Goal: Use online tool/utility: Utilize a website feature to perform a specific function

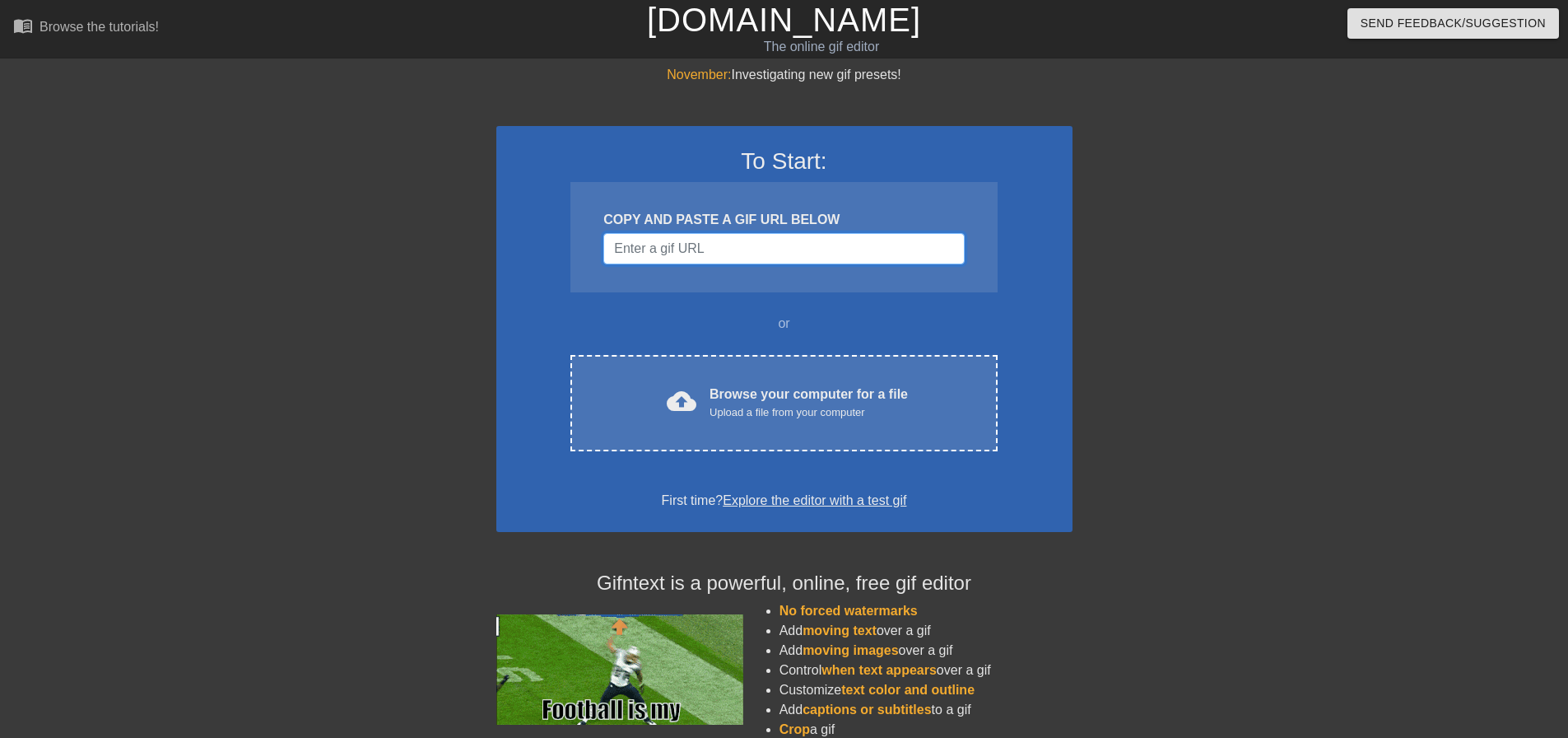
click at [709, 246] on input "Username" at bounding box center [783, 249] width 361 height 32
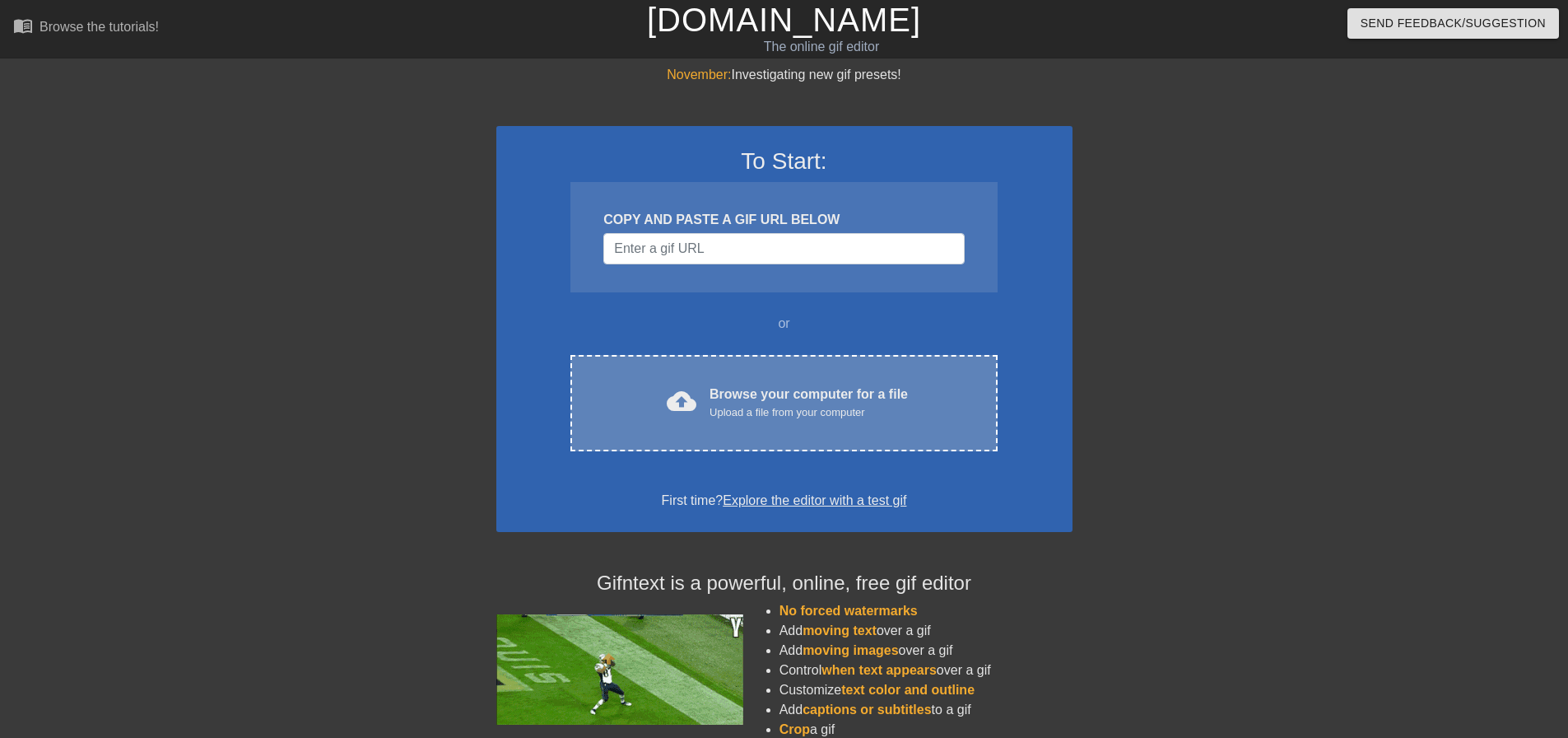
click at [703, 388] on div "cloud_upload Browse your computer for a file Upload a file from your computer" at bounding box center [783, 403] width 357 height 37
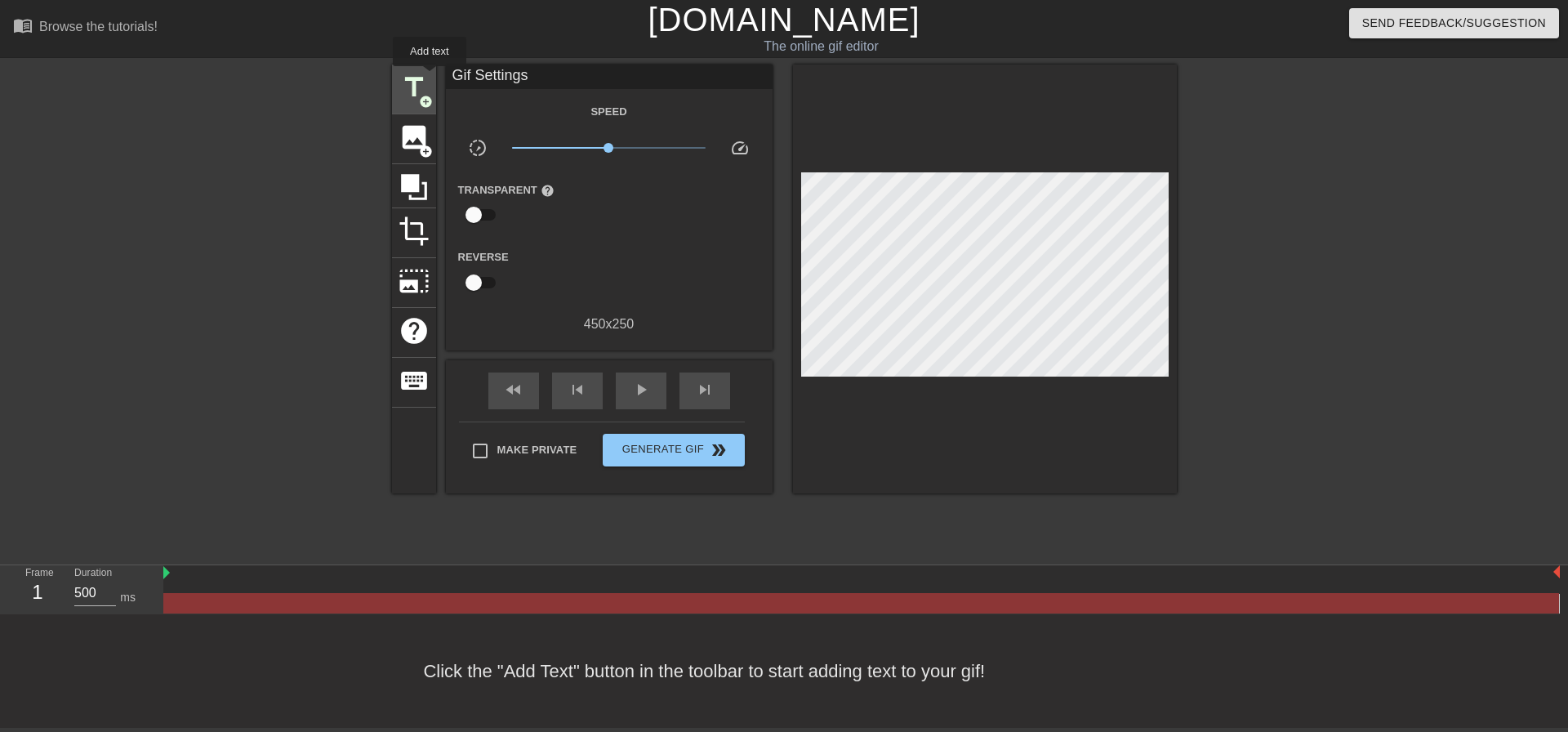
click at [430, 77] on div "title add_circle" at bounding box center [414, 89] width 44 height 50
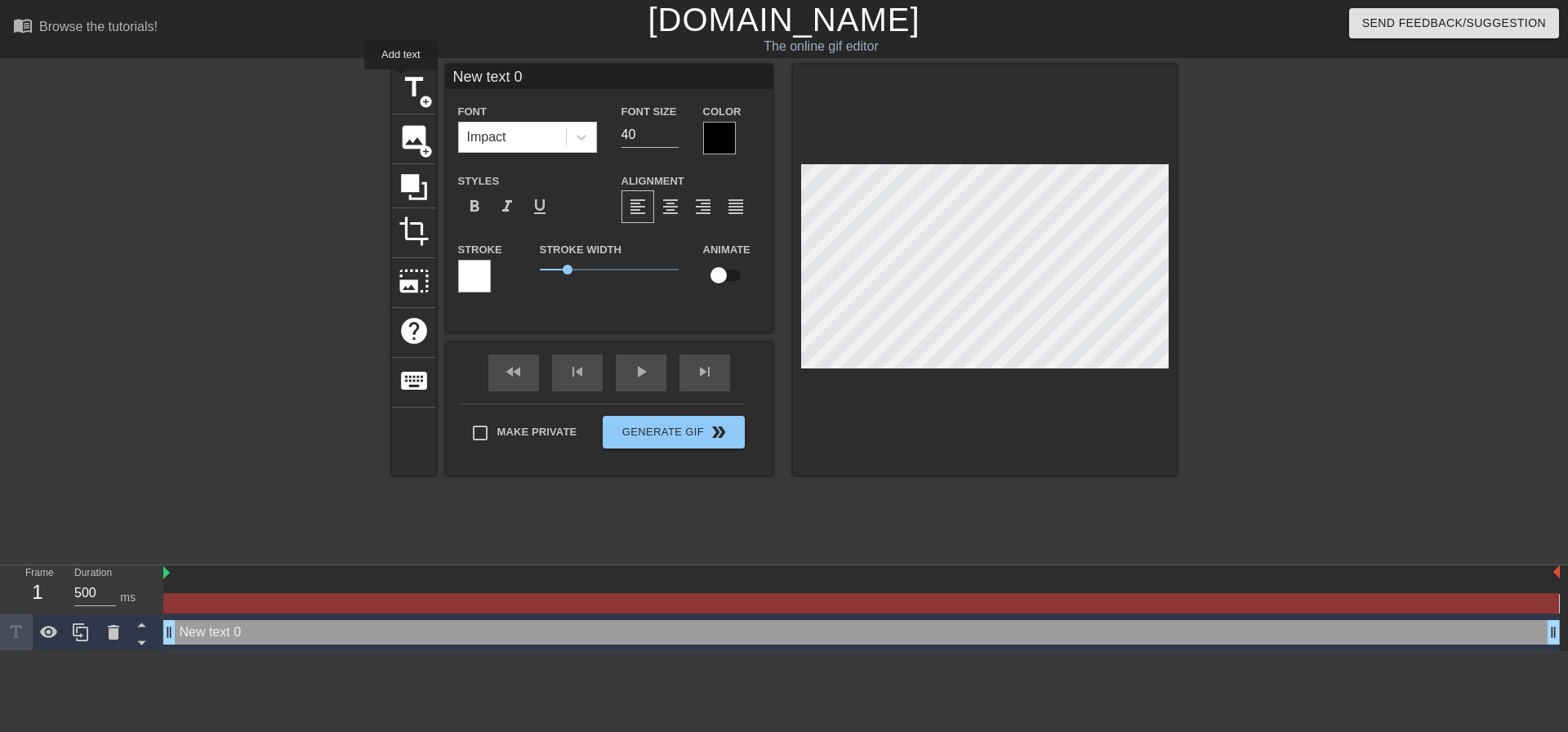
drag, startPoint x: 540, startPoint y: 81, endPoint x: 147, endPoint y: 87, distance: 393.0
click at [143, 88] on div "title add_circle image add_circle crop photo_size_select_large help keyboard Ne…" at bounding box center [784, 309] width 1568 height 490
type input "PASTA"
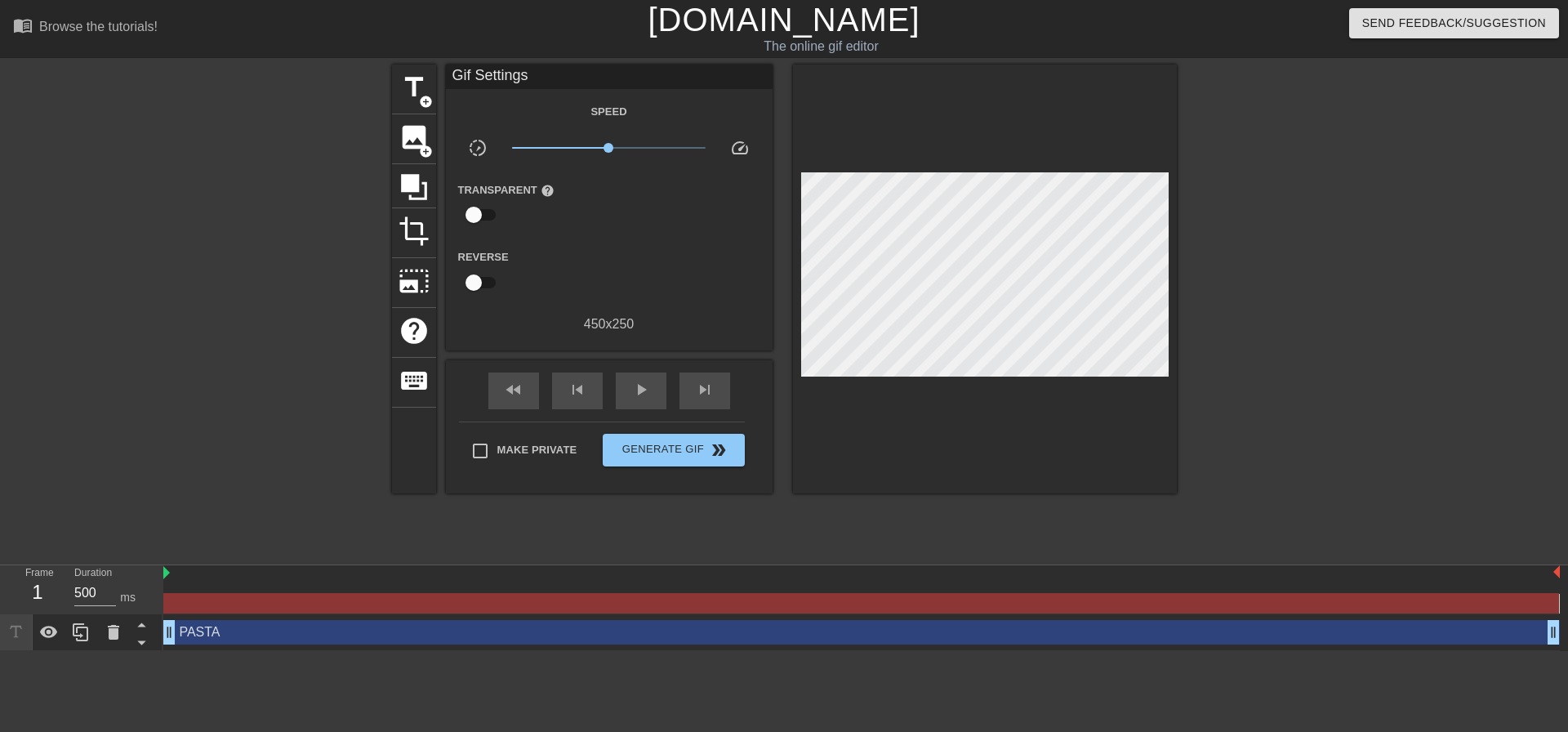
click at [0, 190] on div "title add_circle image add_circle crop photo_size_select_large help keyboard Gi…" at bounding box center [784, 309] width 1568 height 490
click at [415, 88] on span "title" at bounding box center [414, 88] width 31 height 31
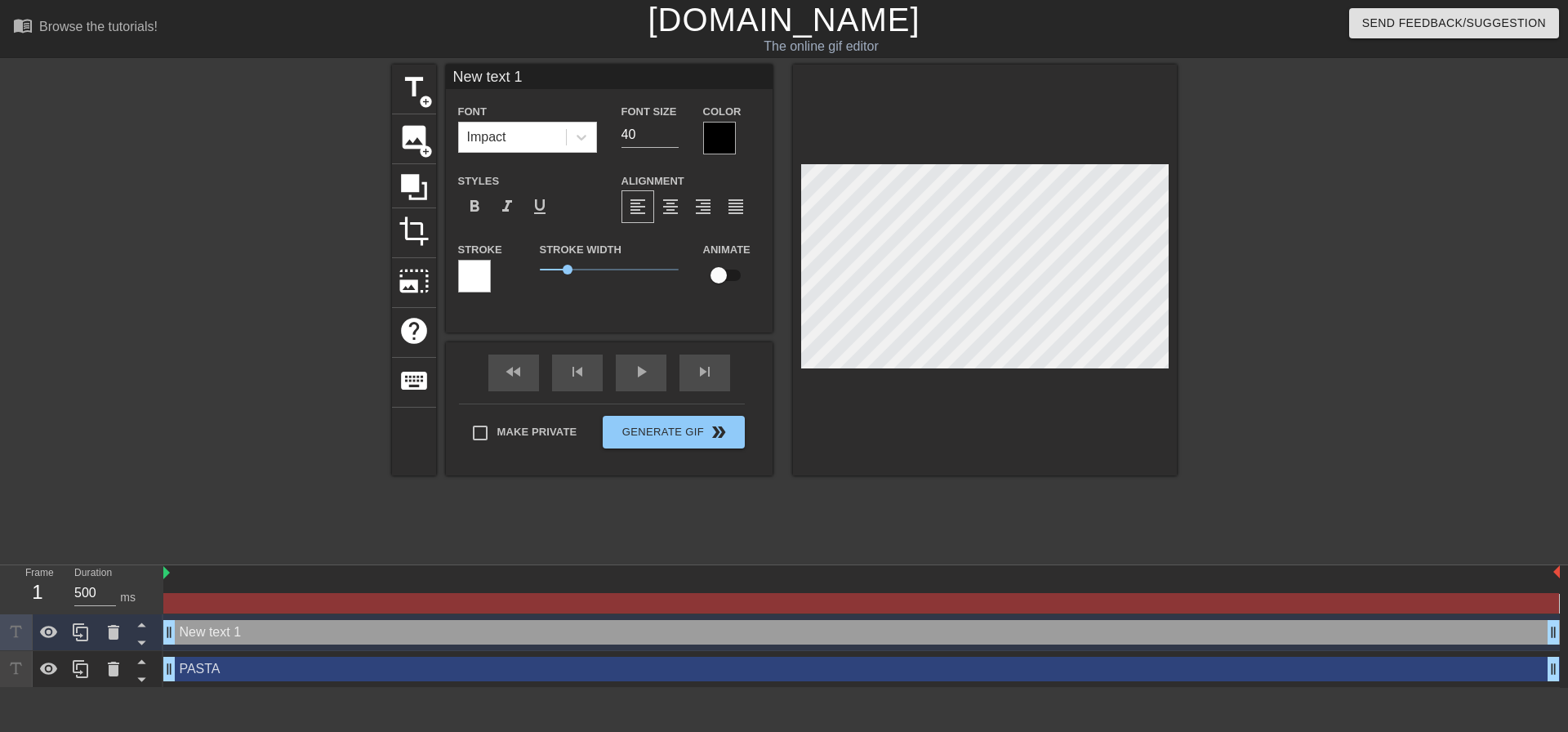
drag, startPoint x: 492, startPoint y: 85, endPoint x: 210, endPoint y: 87, distance: 282.0
click at [210, 87] on div "title add_circle image add_circle crop photo_size_select_large help keyboard Ne…" at bounding box center [784, 309] width 1568 height 490
type input "PASTA"
click at [1337, 318] on div at bounding box center [1319, 309] width 245 height 490
drag, startPoint x: 970, startPoint y: 378, endPoint x: 1370, endPoint y: 387, distance: 400.1
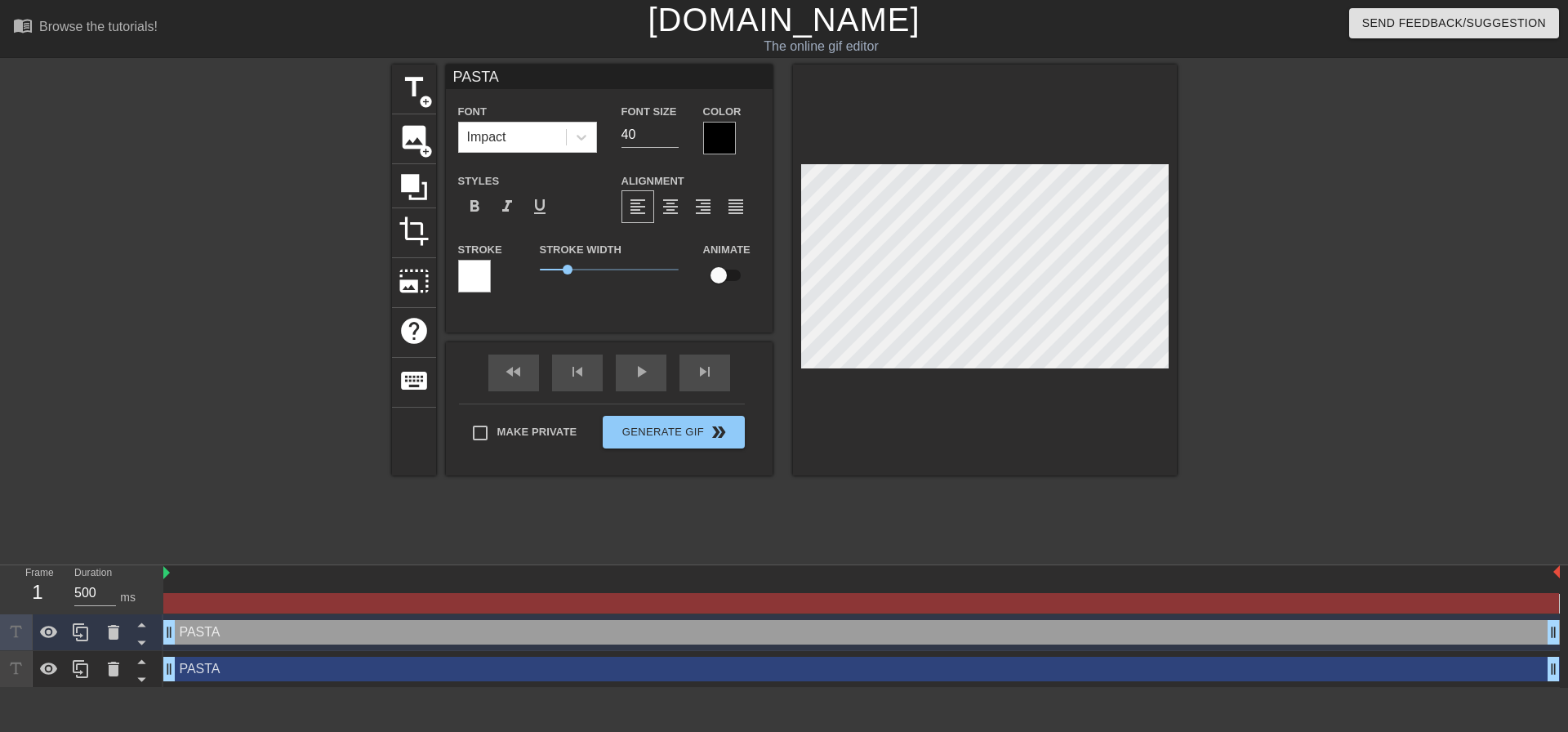
click at [1370, 387] on div at bounding box center [1319, 309] width 245 height 490
click at [967, 436] on div at bounding box center [985, 270] width 384 height 411
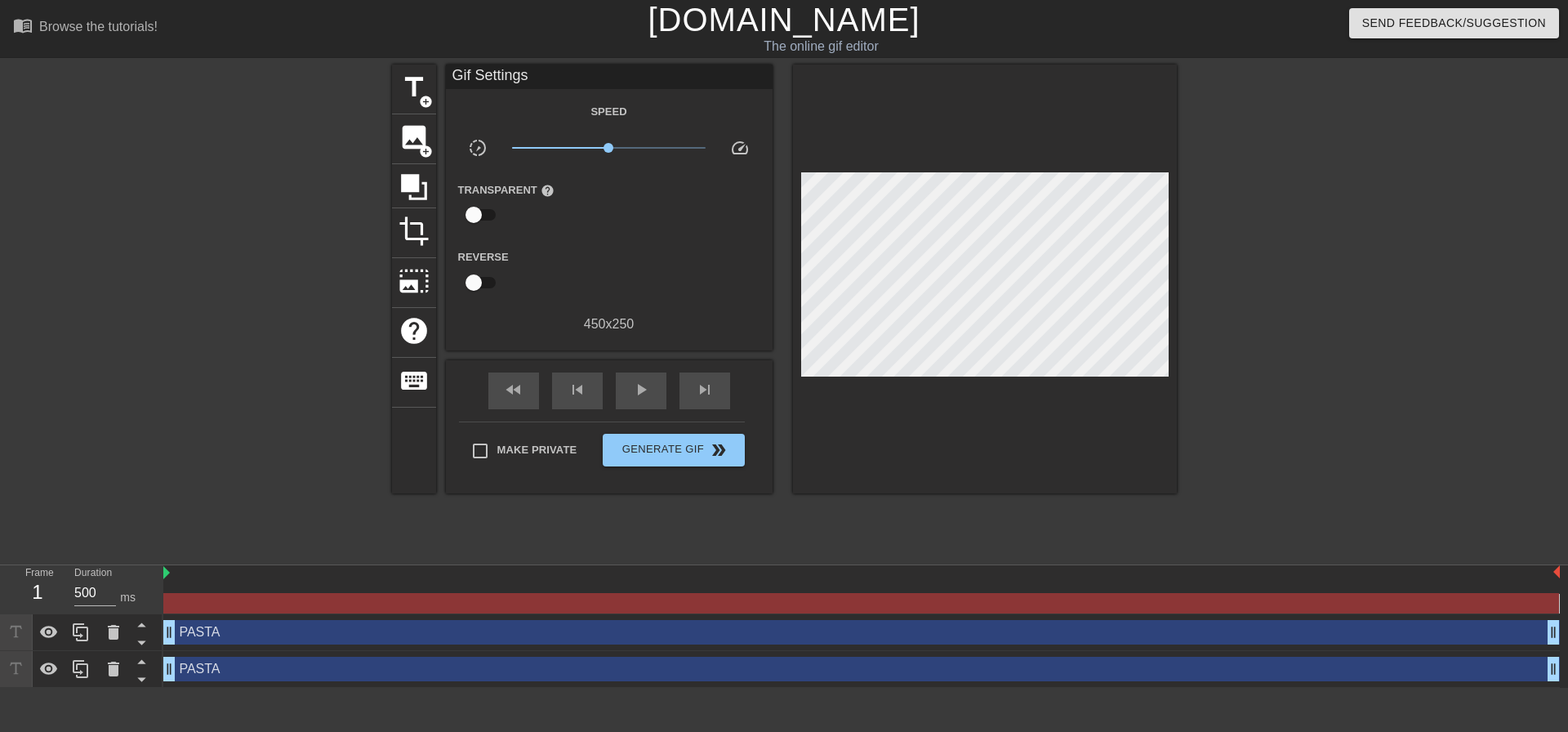
drag, startPoint x: 1398, startPoint y: 499, endPoint x: 1065, endPoint y: 455, distance: 335.9
click at [1397, 499] on div at bounding box center [1319, 309] width 245 height 490
click at [482, 209] on input "checkbox" at bounding box center [473, 214] width 93 height 31
click at [482, 209] on input "checkbox" at bounding box center [490, 214] width 93 height 31
checkbox input "false"
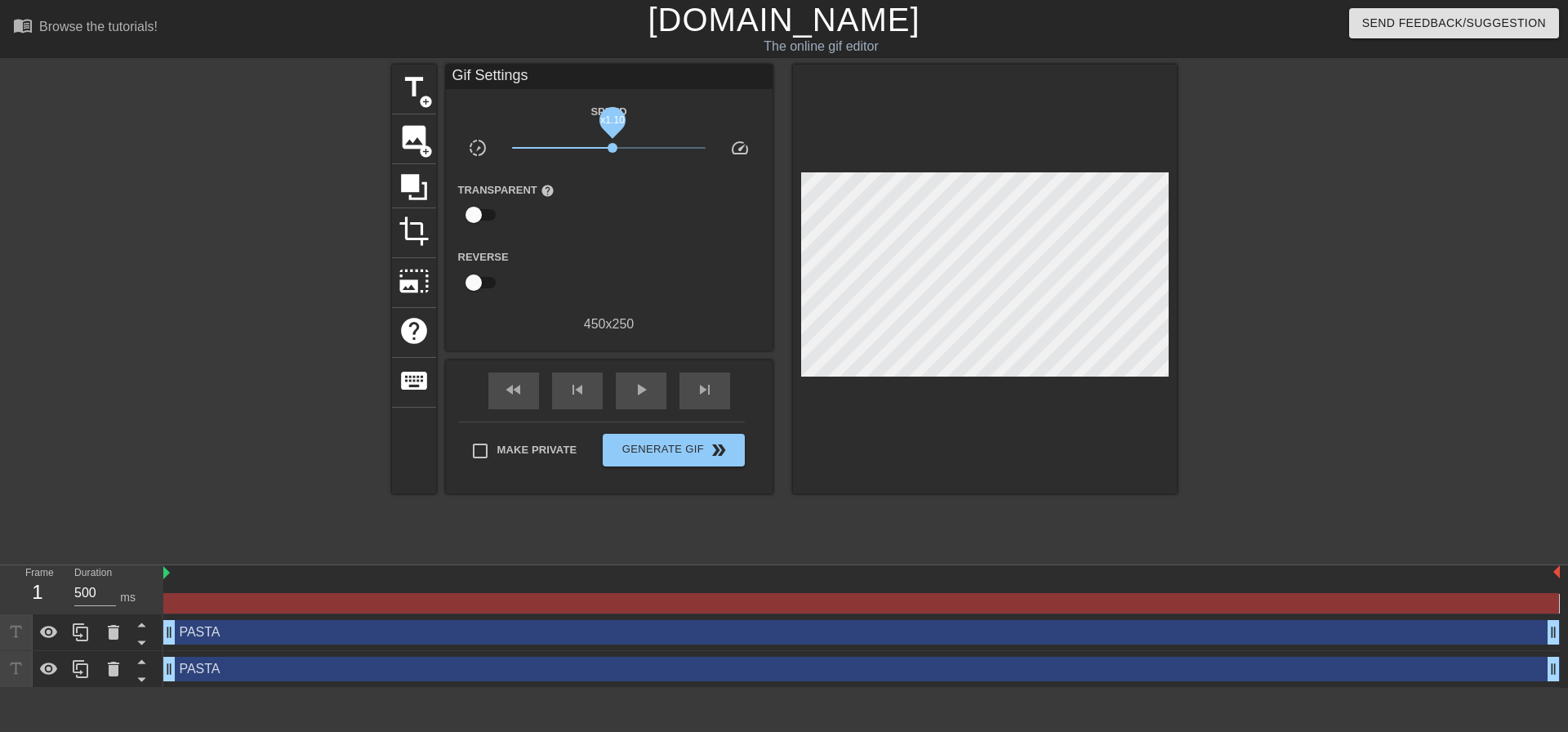
drag, startPoint x: 606, startPoint y: 150, endPoint x: 613, endPoint y: 144, distance: 9.2
click at [613, 144] on span "x1.10" at bounding box center [613, 148] width 10 height 10
click at [414, 135] on span "image" at bounding box center [414, 137] width 31 height 31
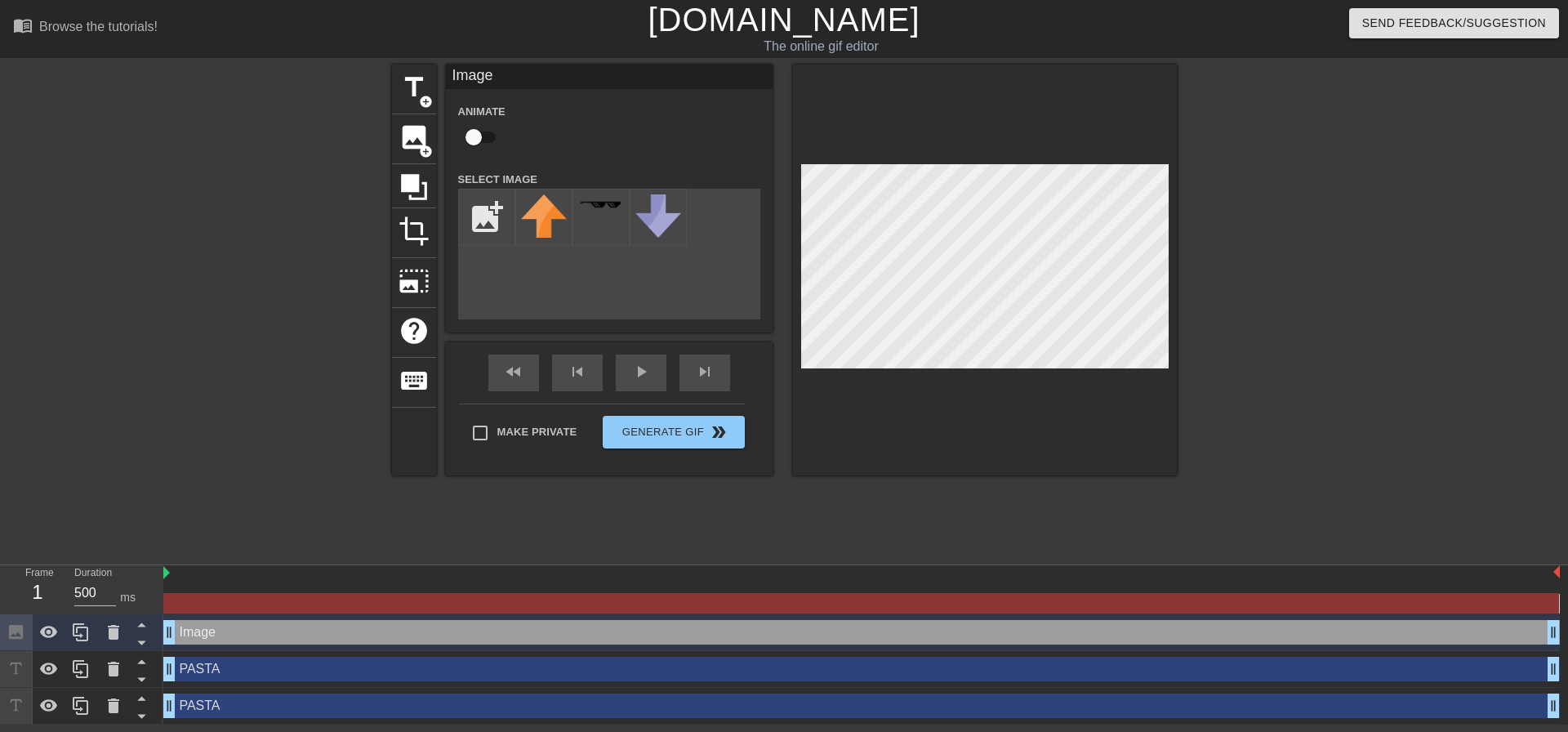
click at [1172, 202] on div at bounding box center [985, 270] width 384 height 411
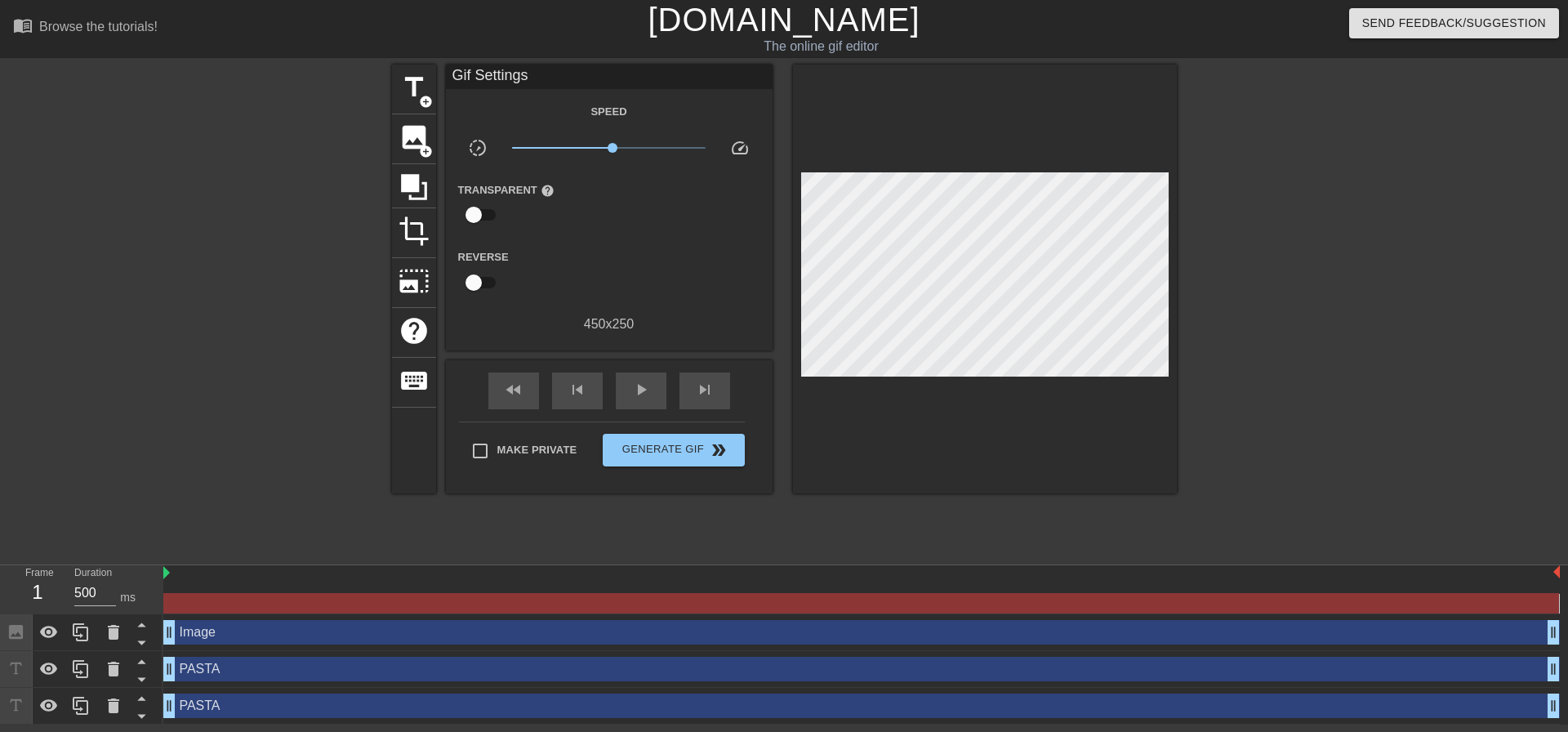
click at [1319, 275] on div at bounding box center [1319, 309] width 245 height 490
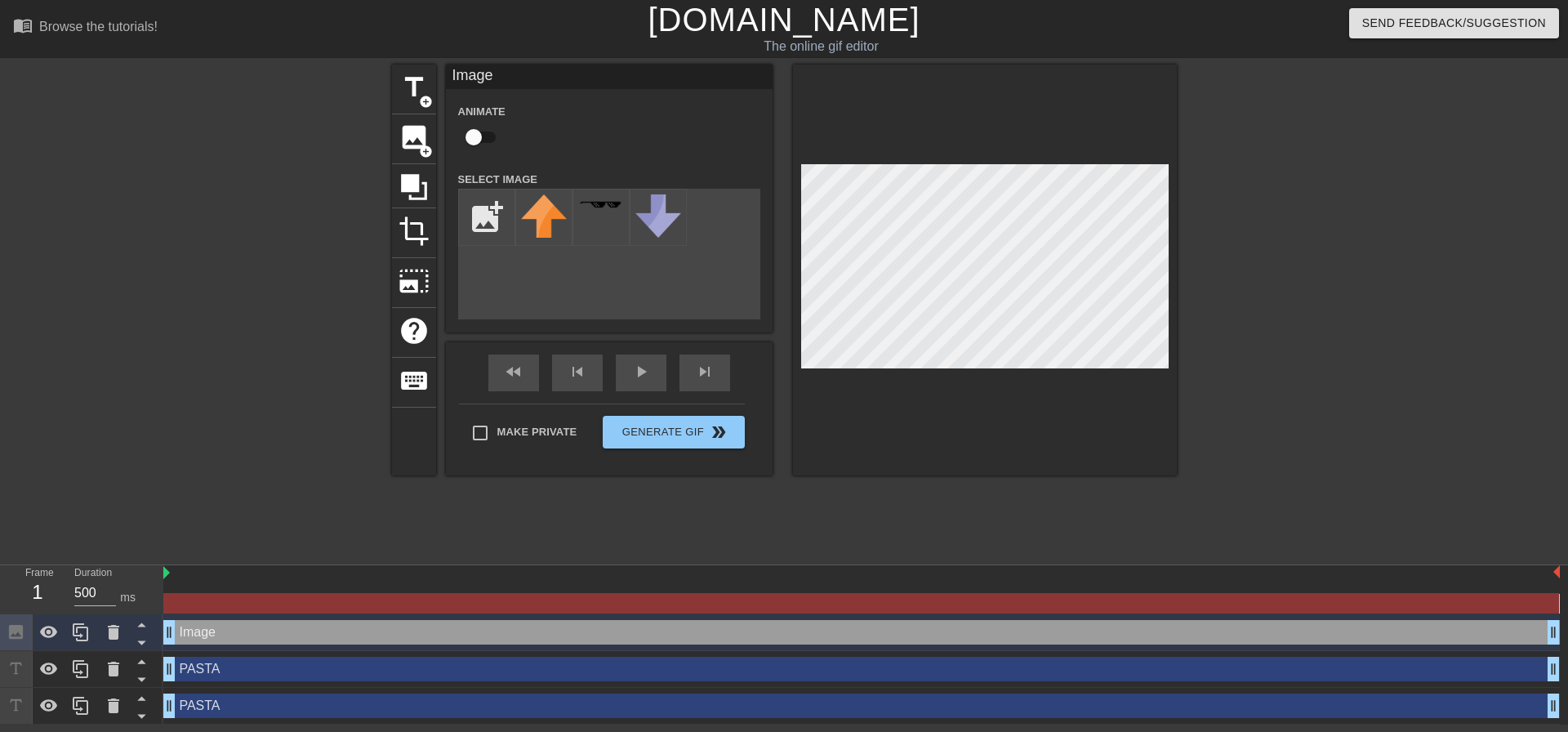
click at [1265, 247] on div at bounding box center [1319, 309] width 245 height 490
click at [648, 230] on img at bounding box center [658, 216] width 46 height 43
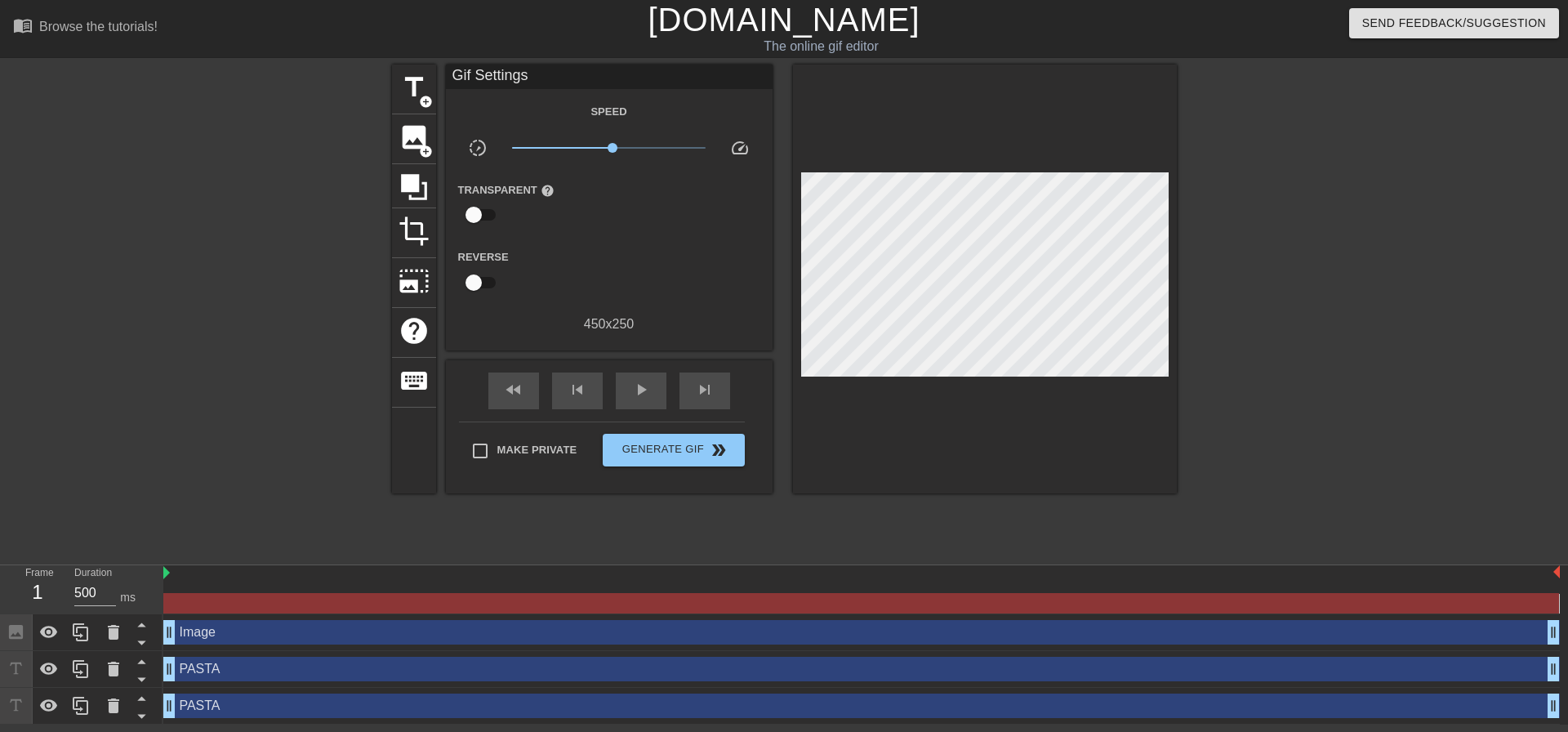
click at [484, 281] on input "checkbox" at bounding box center [473, 282] width 93 height 31
click at [484, 281] on input "checkbox" at bounding box center [490, 282] width 93 height 31
checkbox input "false"
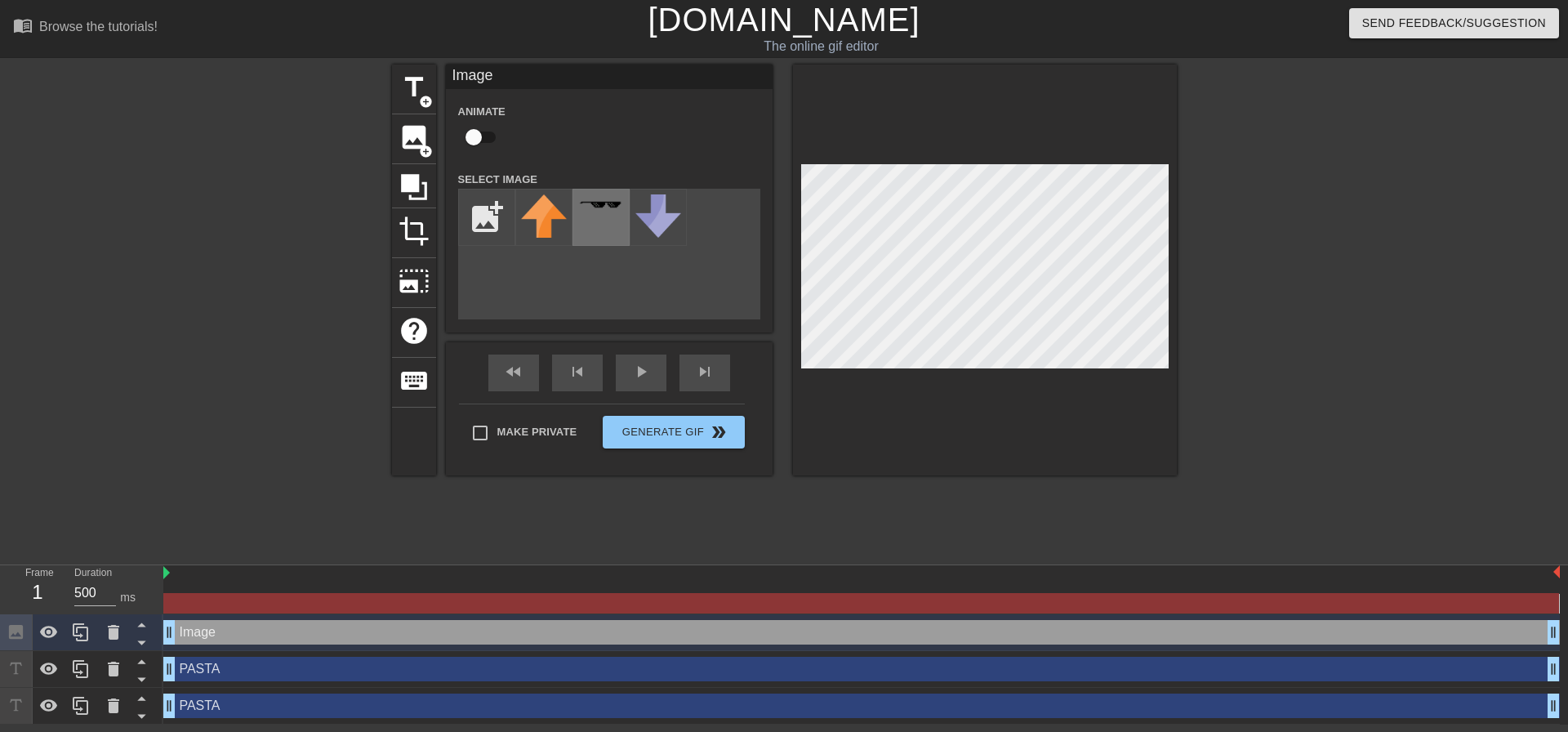
click at [592, 218] on div at bounding box center [600, 217] width 57 height 57
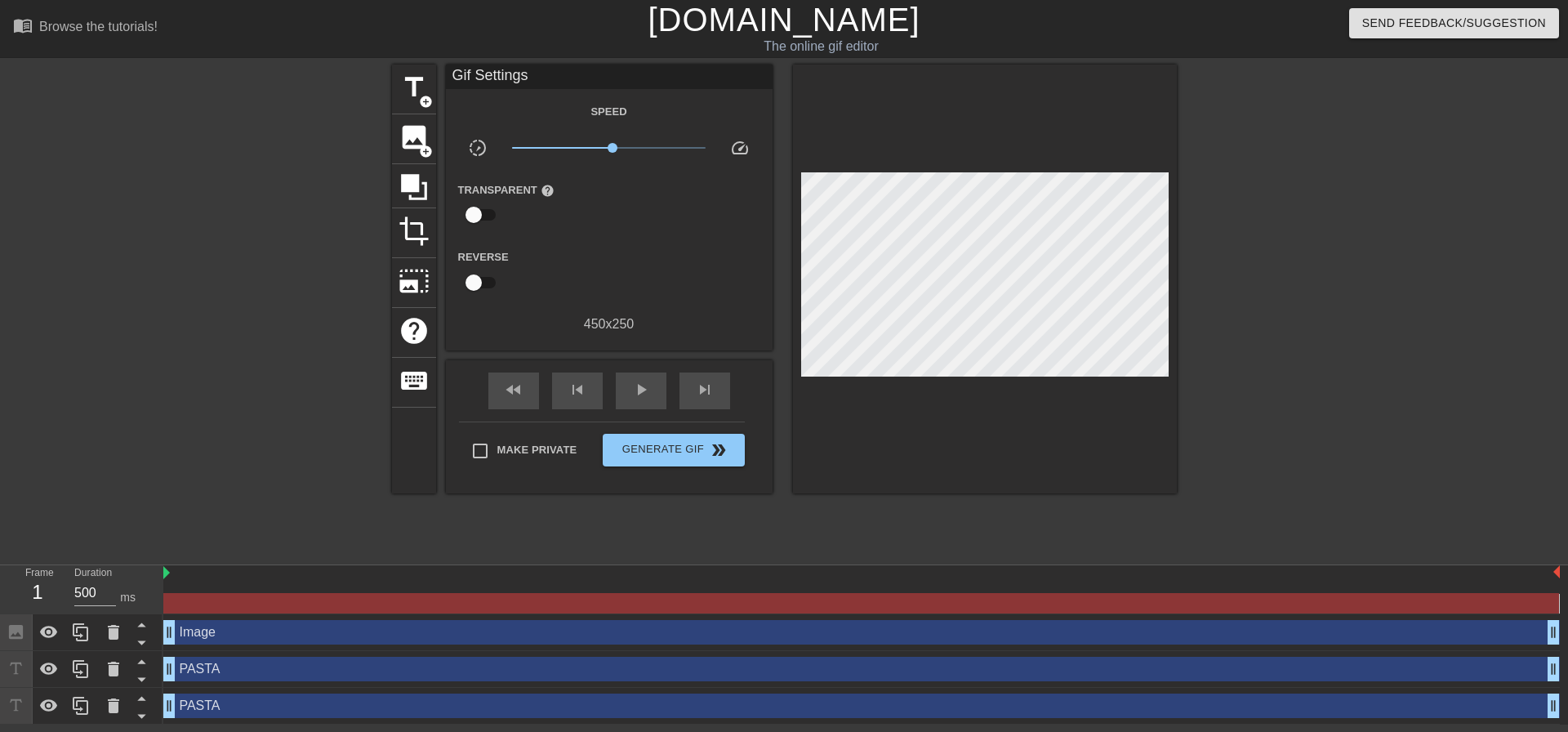
drag, startPoint x: 794, startPoint y: 260, endPoint x: 1407, endPoint y: 309, distance: 615.0
click at [1417, 310] on div at bounding box center [1319, 309] width 245 height 490
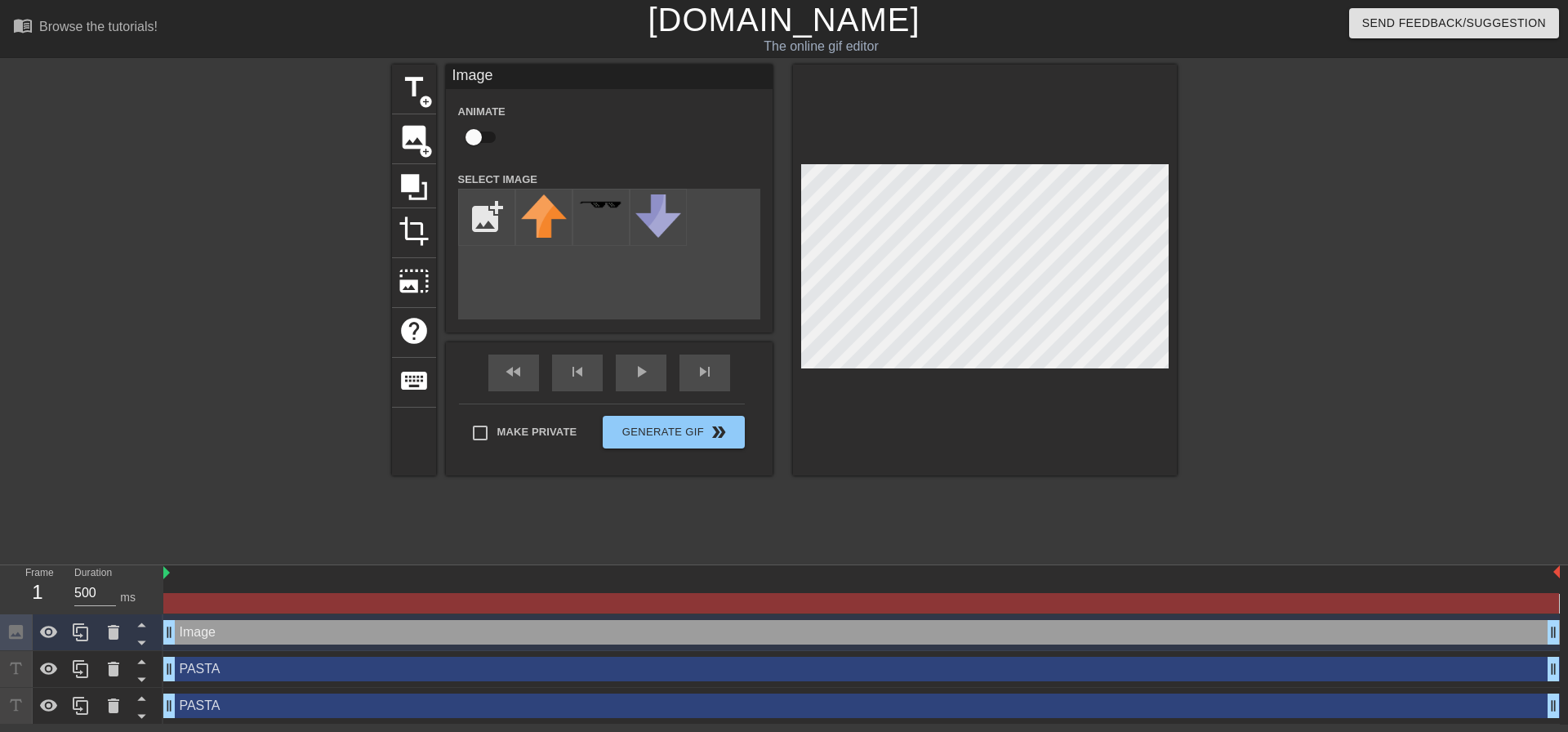
click at [1153, 480] on div "title add_circle image add_circle crop photo_size_select_large help keyboard Im…" at bounding box center [784, 309] width 784 height 490
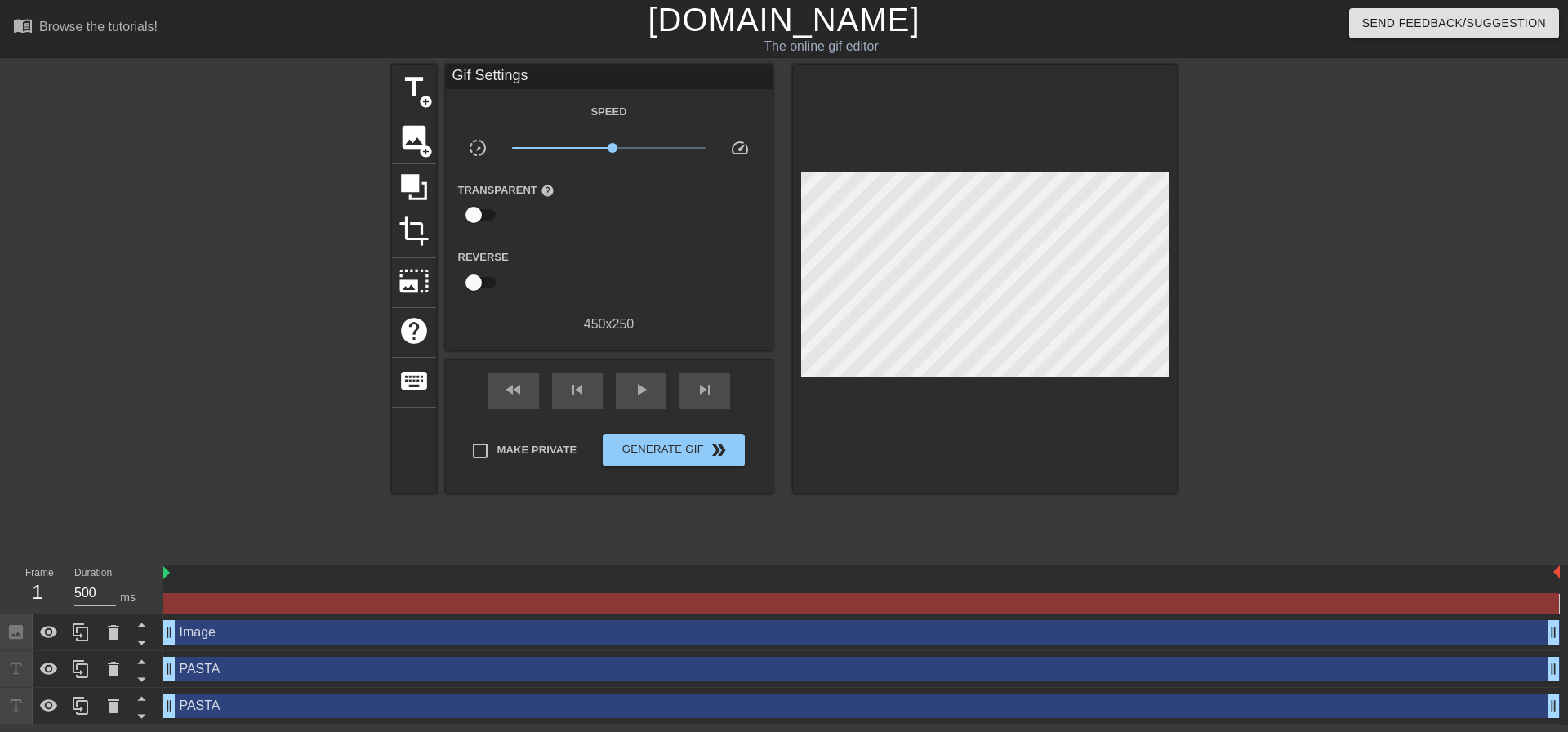
click at [1421, 375] on div at bounding box center [1319, 309] width 245 height 490
click at [672, 441] on span "Generate Gif double_arrow" at bounding box center [673, 450] width 128 height 20
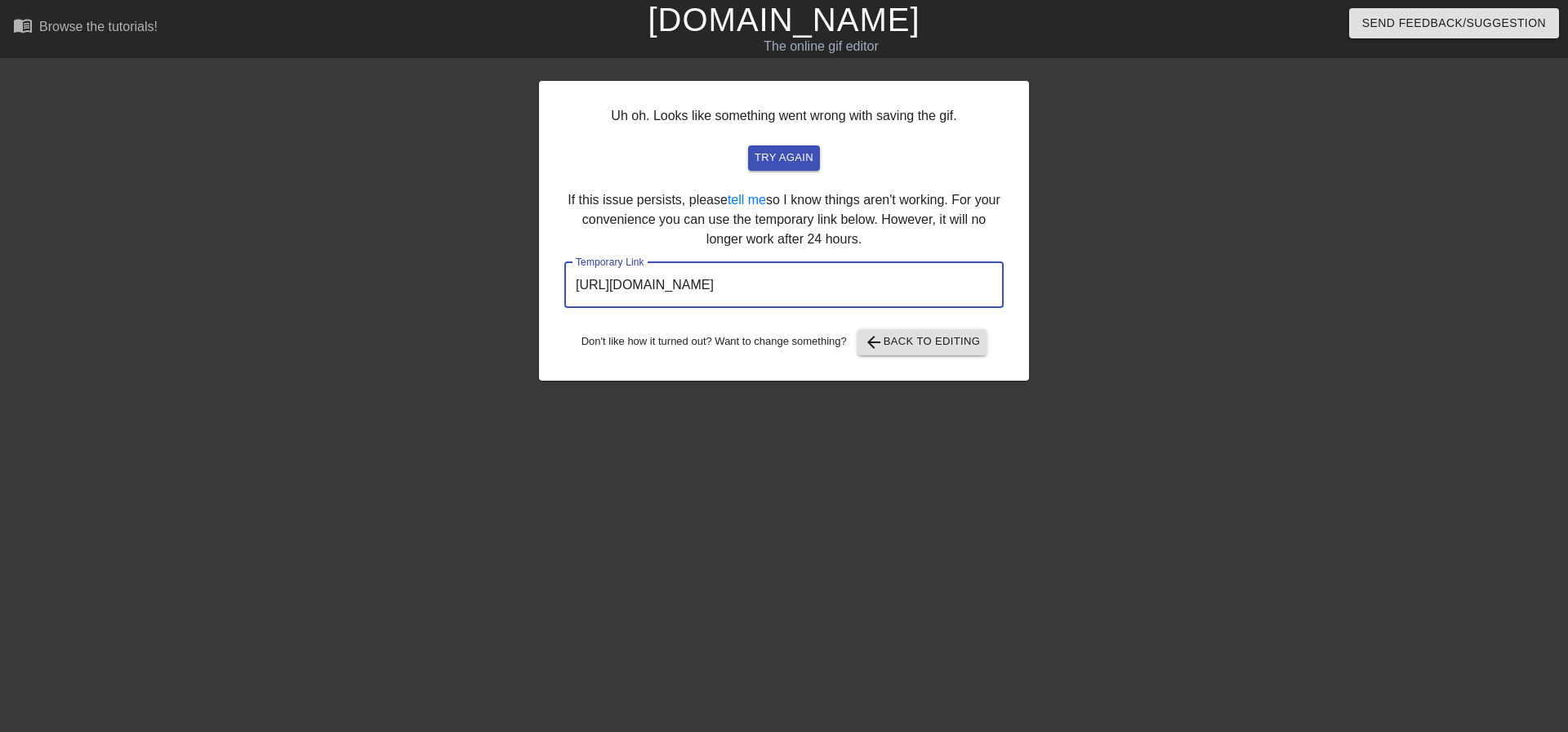
drag, startPoint x: 942, startPoint y: 291, endPoint x: 444, endPoint y: 292, distance: 498.0
click at [423, 291] on div "Uh oh. Looks like something went wrong with saving the gif. try again If this i…" at bounding box center [784, 309] width 1568 height 490
click at [829, 384] on div "Uh oh. Looks like something went wrong with saving the gif. try again If this i…" at bounding box center [784, 309] width 490 height 490
click at [771, 165] on span "try again" at bounding box center [784, 158] width 59 height 19
drag, startPoint x: 951, startPoint y: 282, endPoint x: 172, endPoint y: 326, distance: 780.2
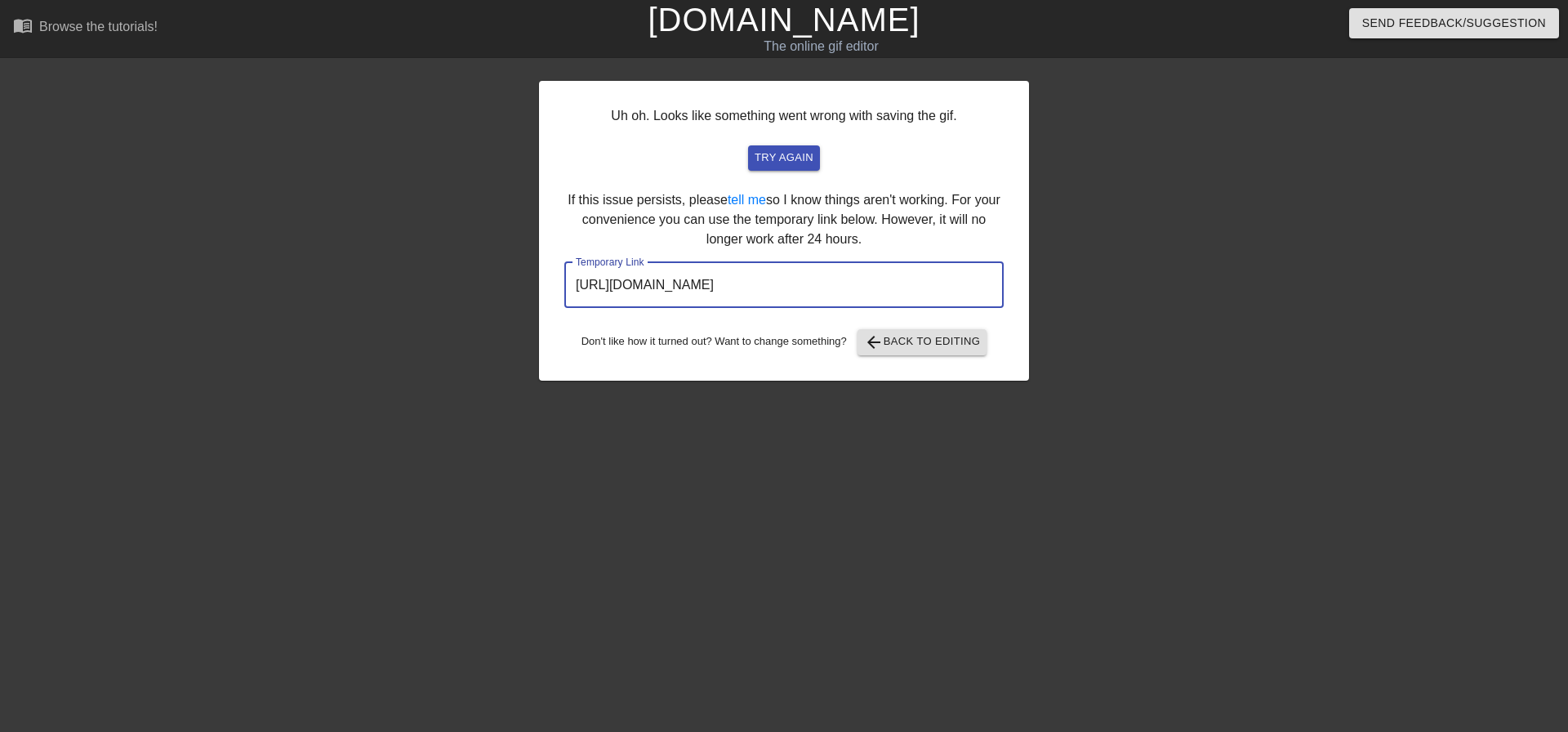
click at [175, 307] on div "Uh oh. Looks like something went wrong with saving the gif. try again If this i…" at bounding box center [784, 309] width 1568 height 490
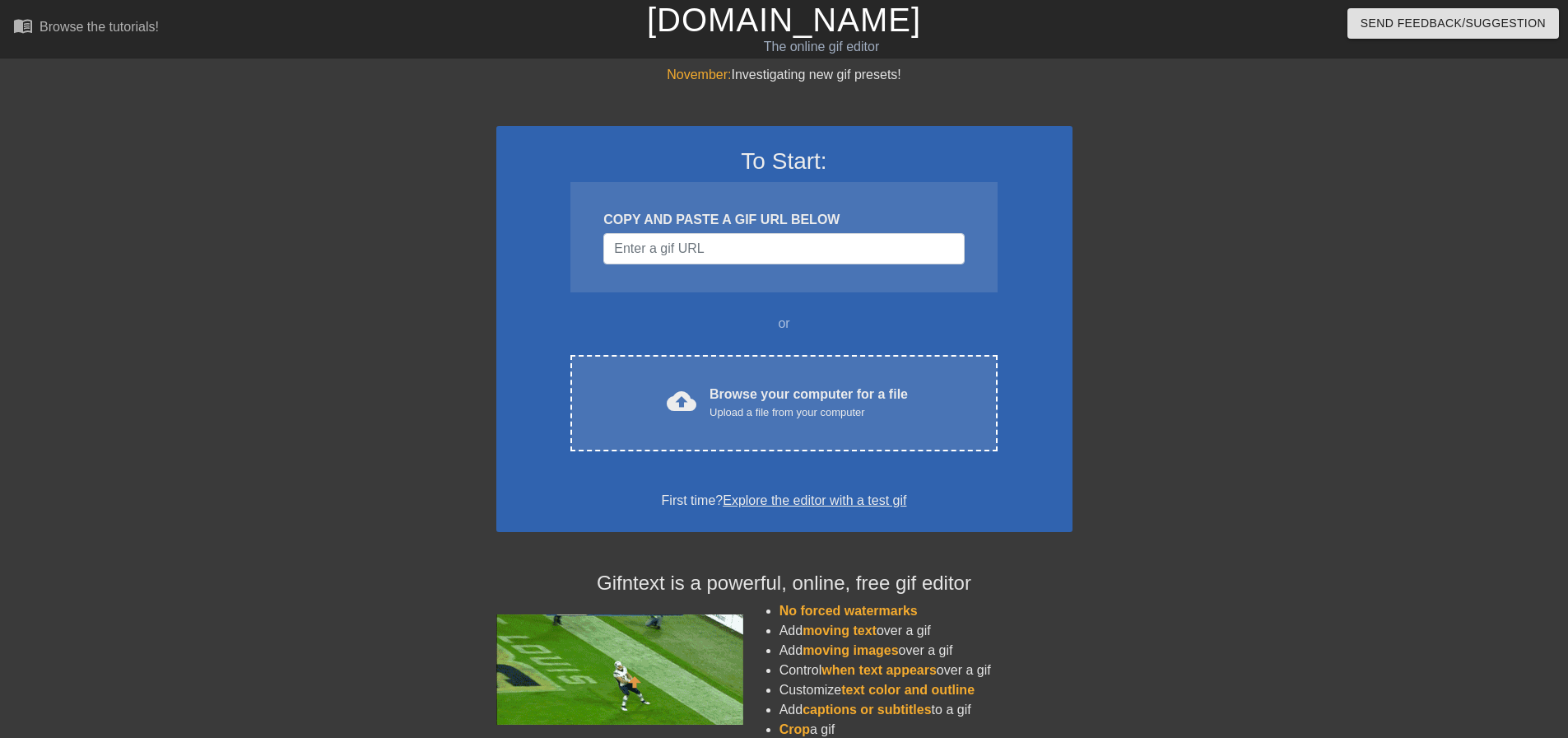
click at [664, 460] on div "To Start: COPY AND PASTE A GIF URL BELOW or cloud_upload Browse your computer f…" at bounding box center [784, 329] width 577 height 406
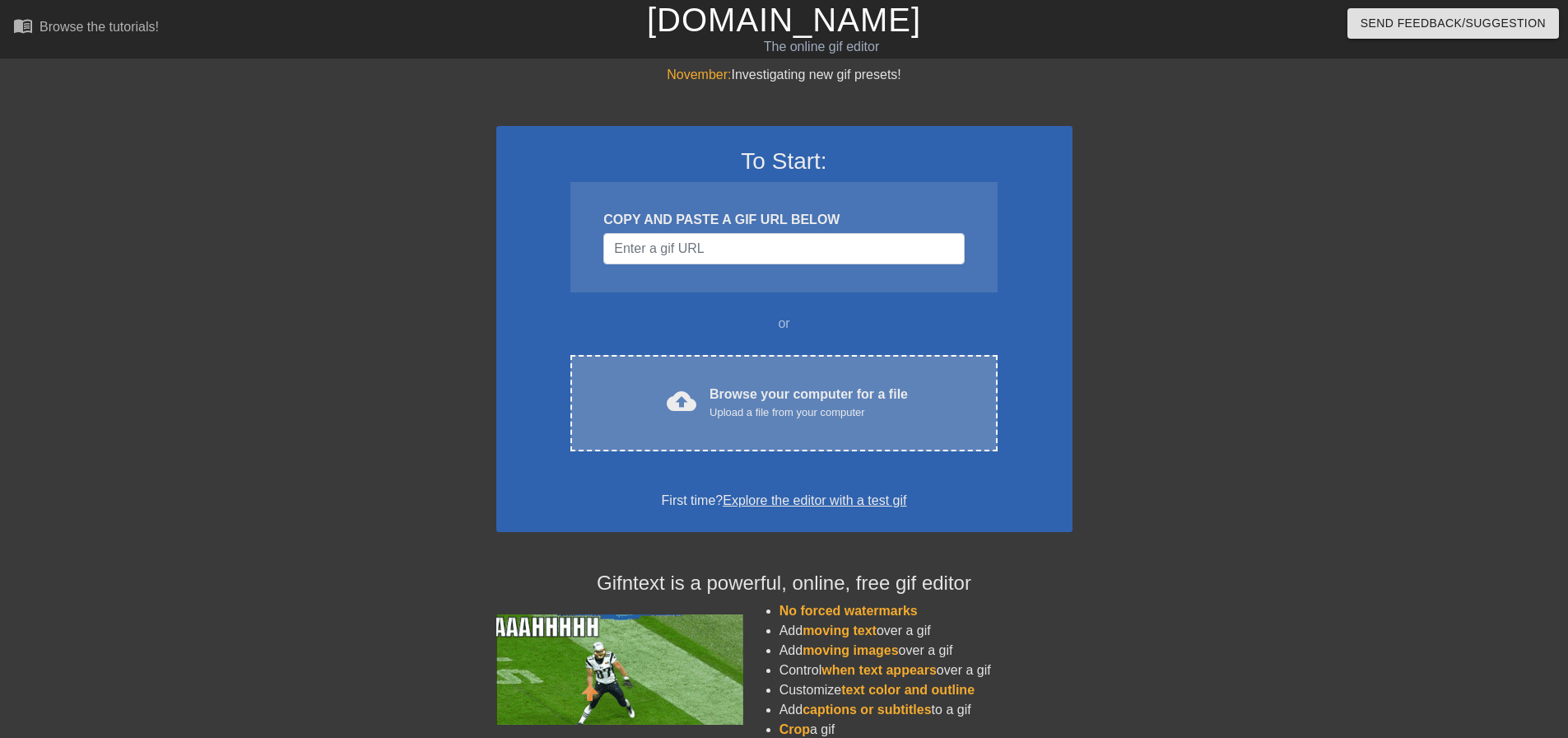
click at [678, 432] on div "cloud_upload Browse your computer for a file Upload a file from your computer C…" at bounding box center [784, 403] width 427 height 96
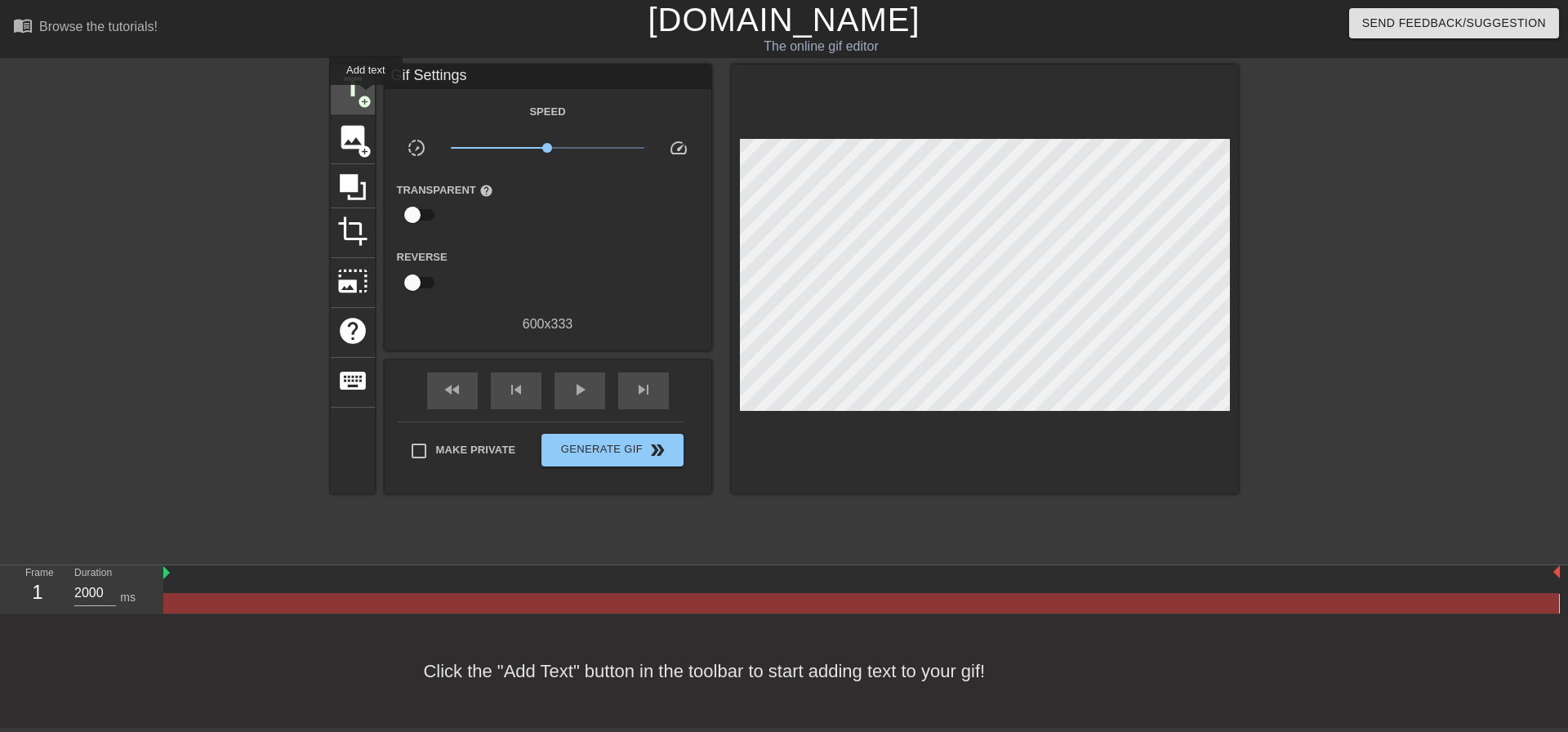
click at [366, 96] on span "add_circle" at bounding box center [365, 101] width 14 height 14
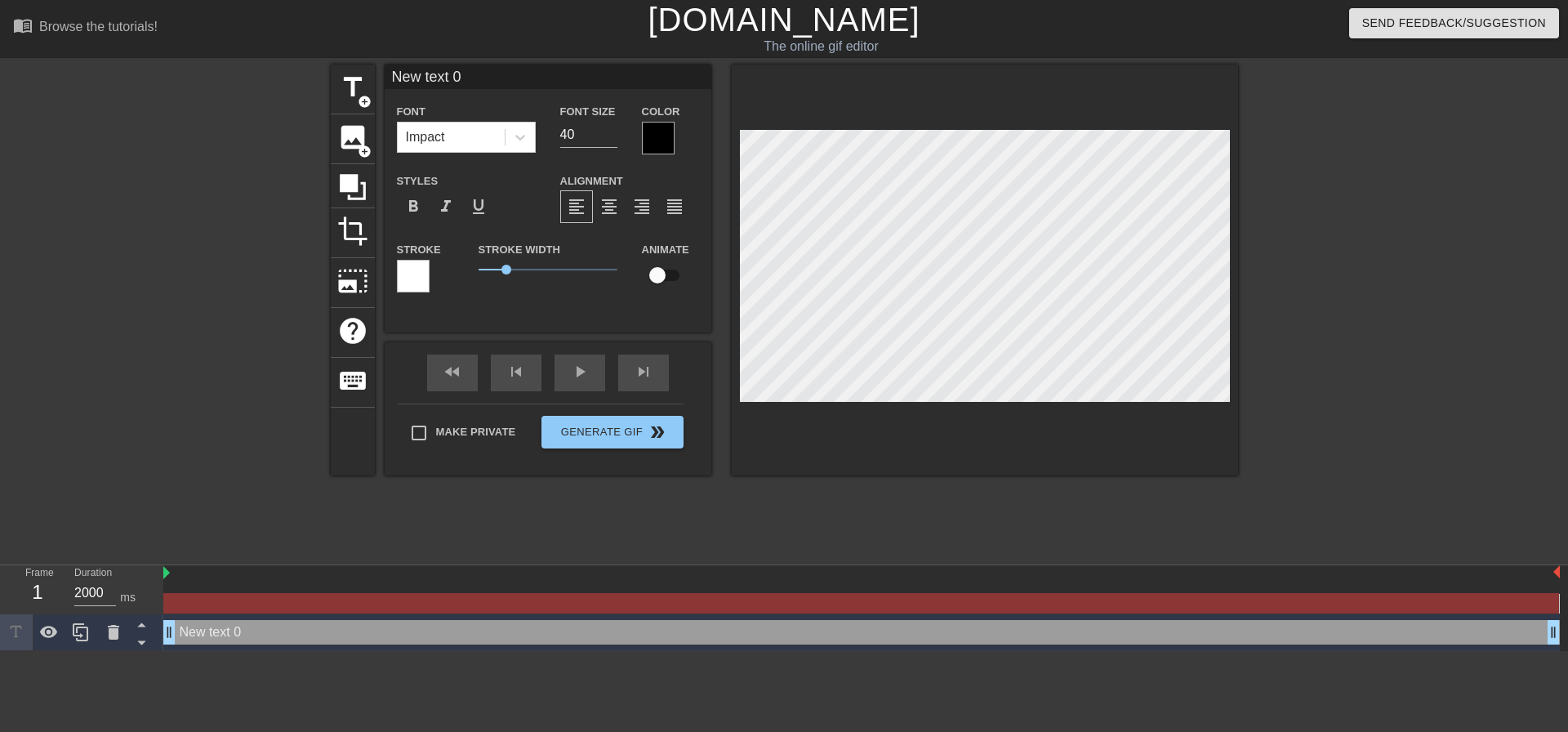
click at [463, 73] on input "New text 0" at bounding box center [548, 77] width 326 height 25
type input "N"
paste input "💔"
type input "look at my lawyer bru im cooked 💔"
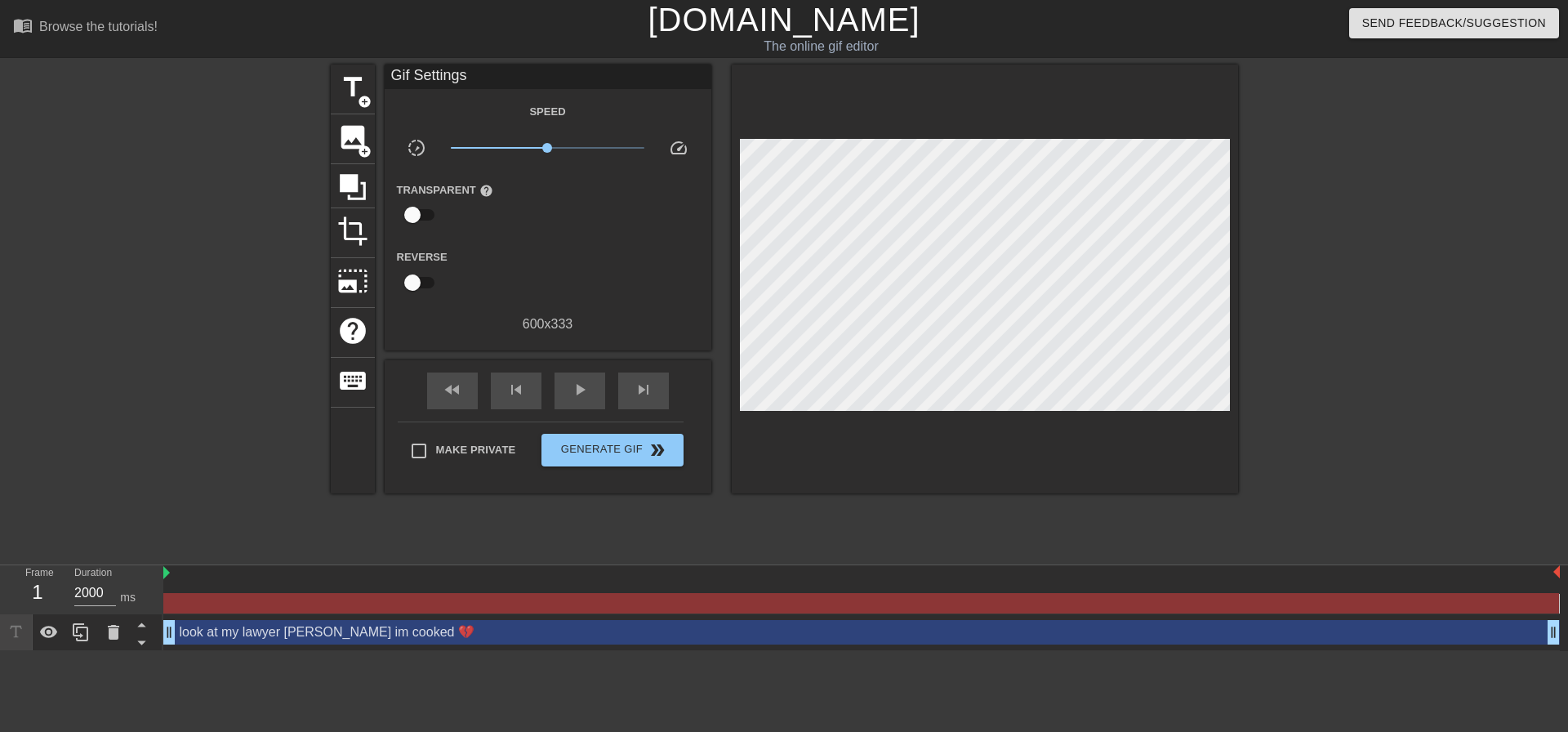
click at [1404, 265] on div at bounding box center [1380, 309] width 245 height 490
click at [564, 457] on span "Generate Gif double_arrow" at bounding box center [612, 450] width 128 height 20
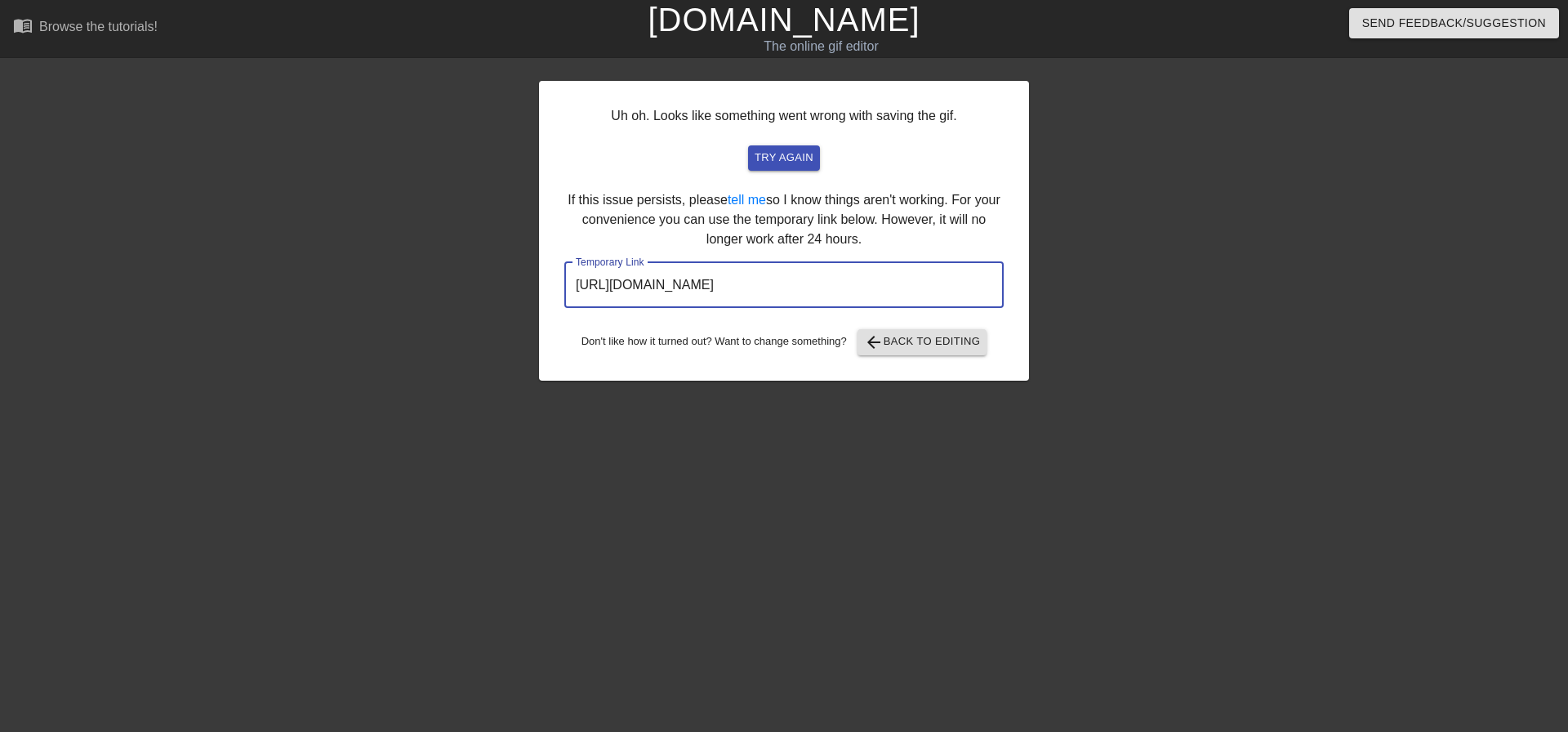
drag, startPoint x: 948, startPoint y: 277, endPoint x: 183, endPoint y: 275, distance: 765.0
click at [183, 275] on div "Uh oh. Looks like something went wrong with saving the gif. try again If this i…" at bounding box center [784, 309] width 1568 height 490
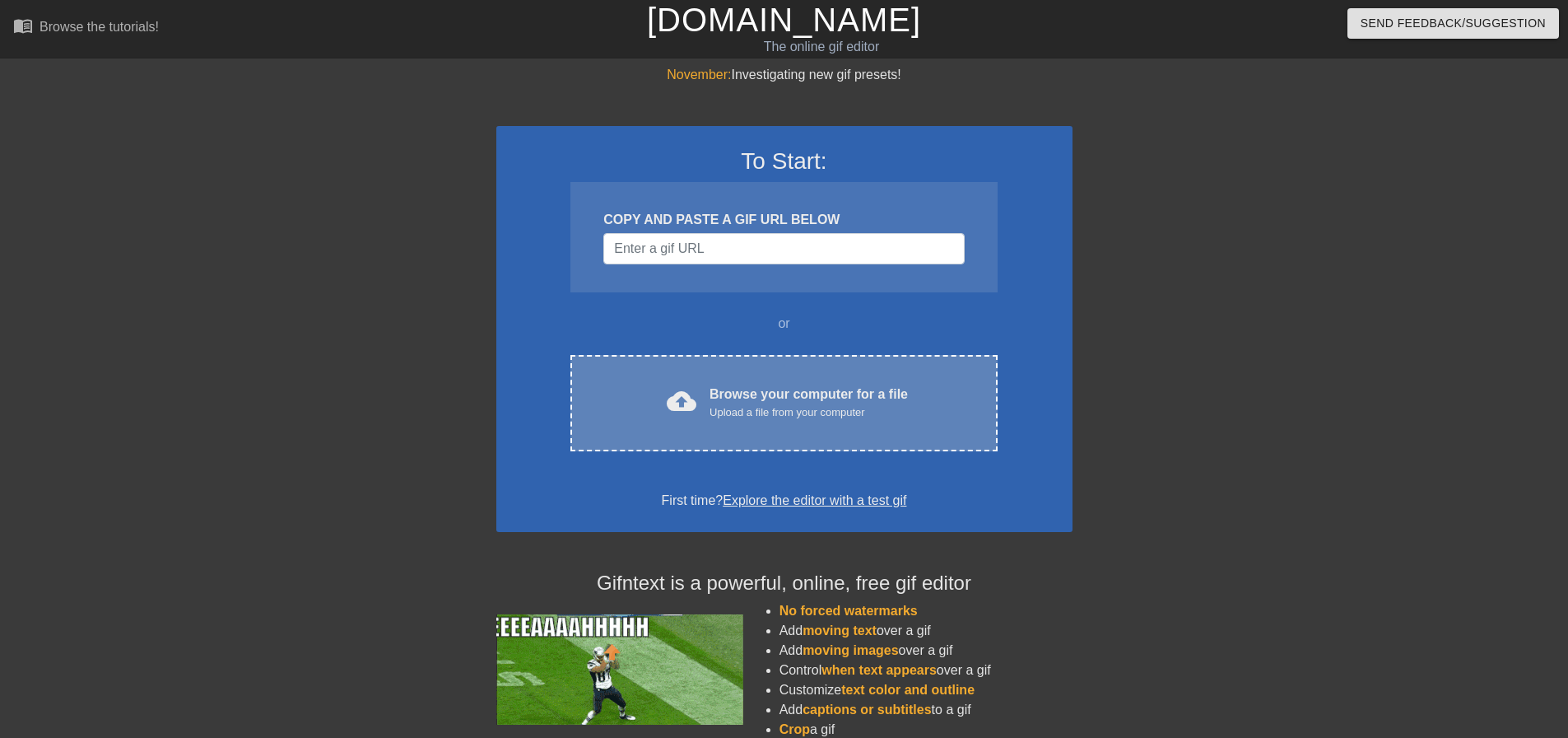
click at [693, 368] on div "cloud_upload Browse your computer for a file Upload a file from your computer C…" at bounding box center [784, 403] width 427 height 96
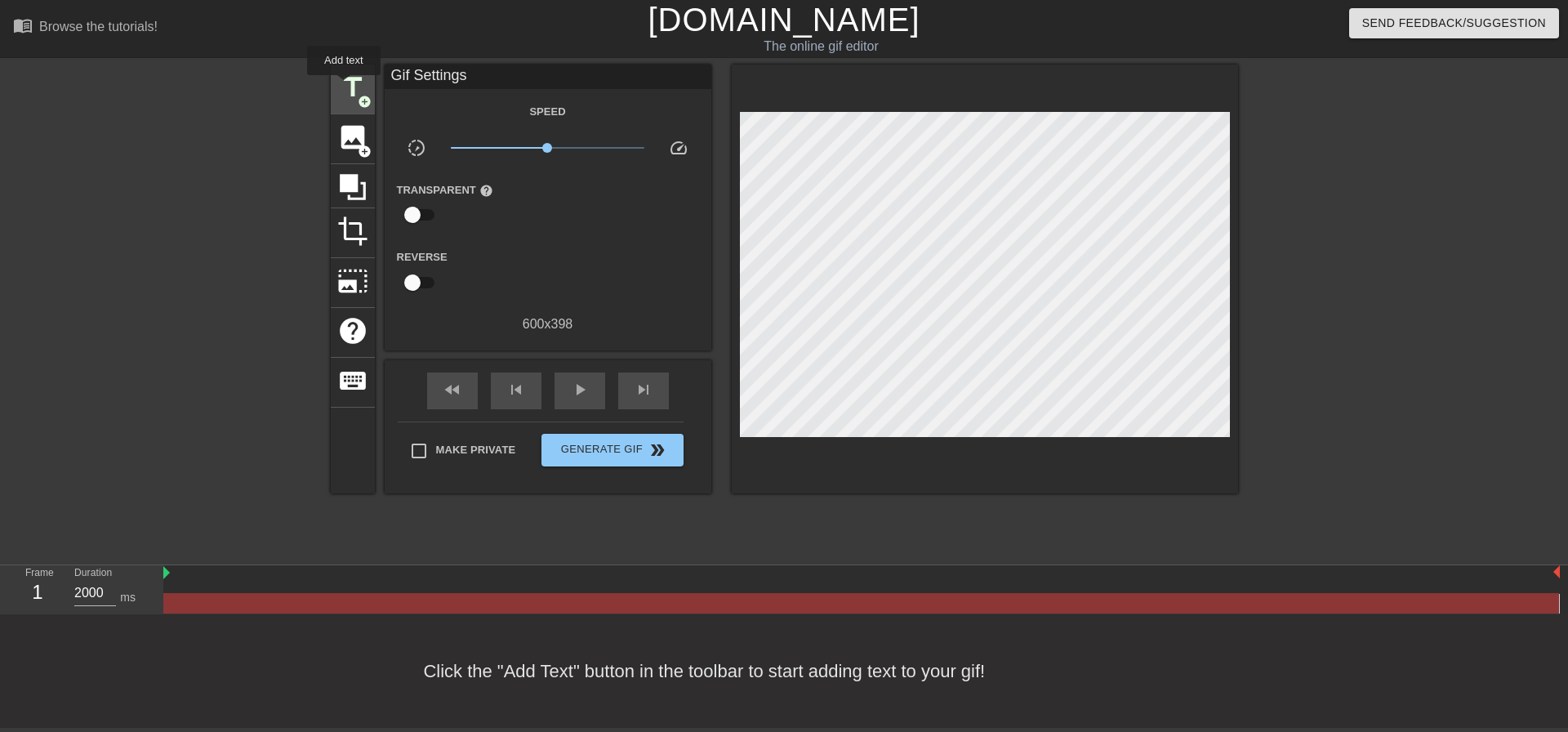
click at [344, 87] on span "title" at bounding box center [353, 88] width 31 height 31
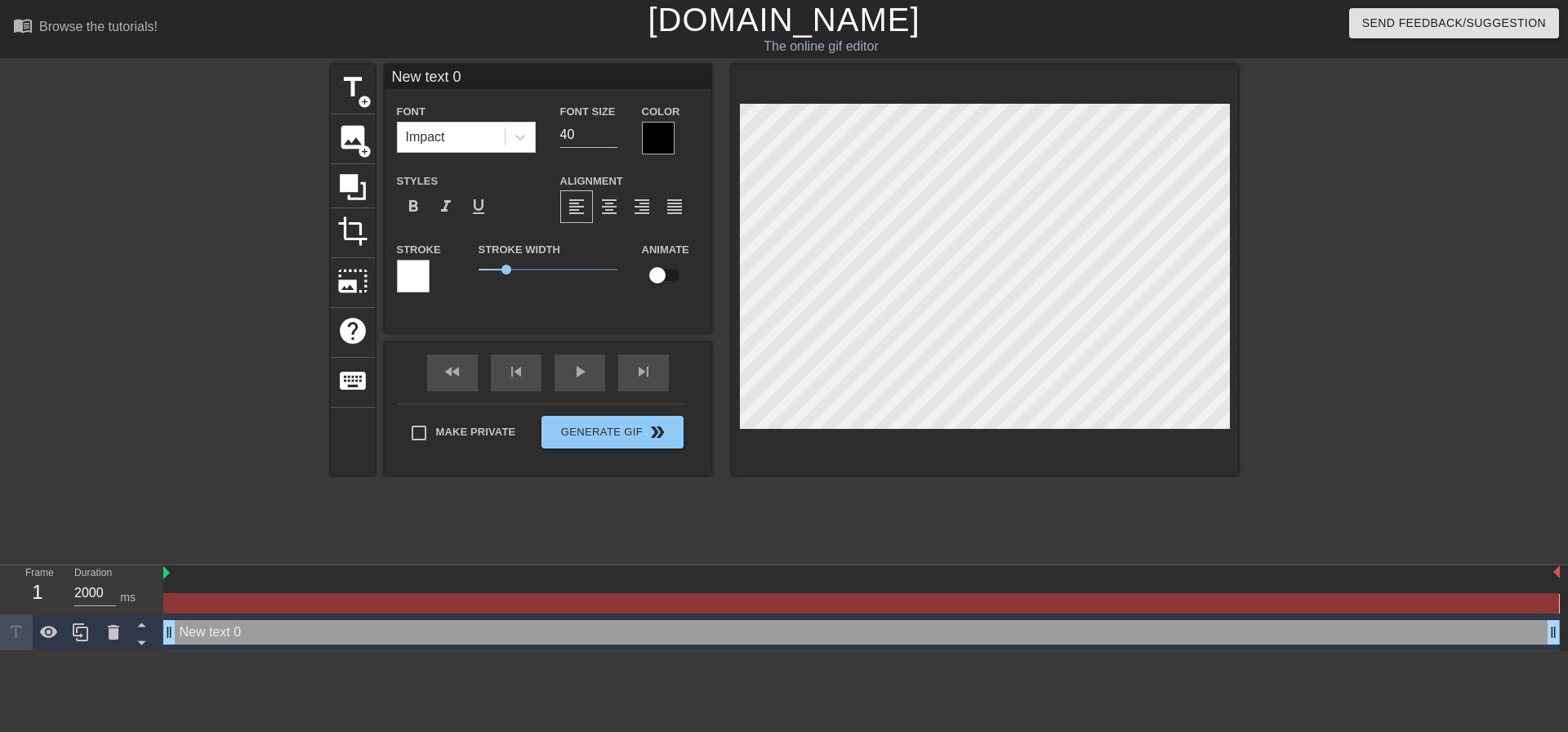
drag, startPoint x: 467, startPoint y: 73, endPoint x: 191, endPoint y: 124, distance: 280.7
click at [67, 94] on div "title add_circle image add_circle crop photo_size_select_large help keyboard Ne…" at bounding box center [784, 309] width 1568 height 490
click at [650, 77] on input ""PENNI" "HULK" "DELTA" "WIN" at bounding box center [548, 77] width 326 height 25
paste input
type input ""PENNI" "HULK" "DELTA" "WIN""
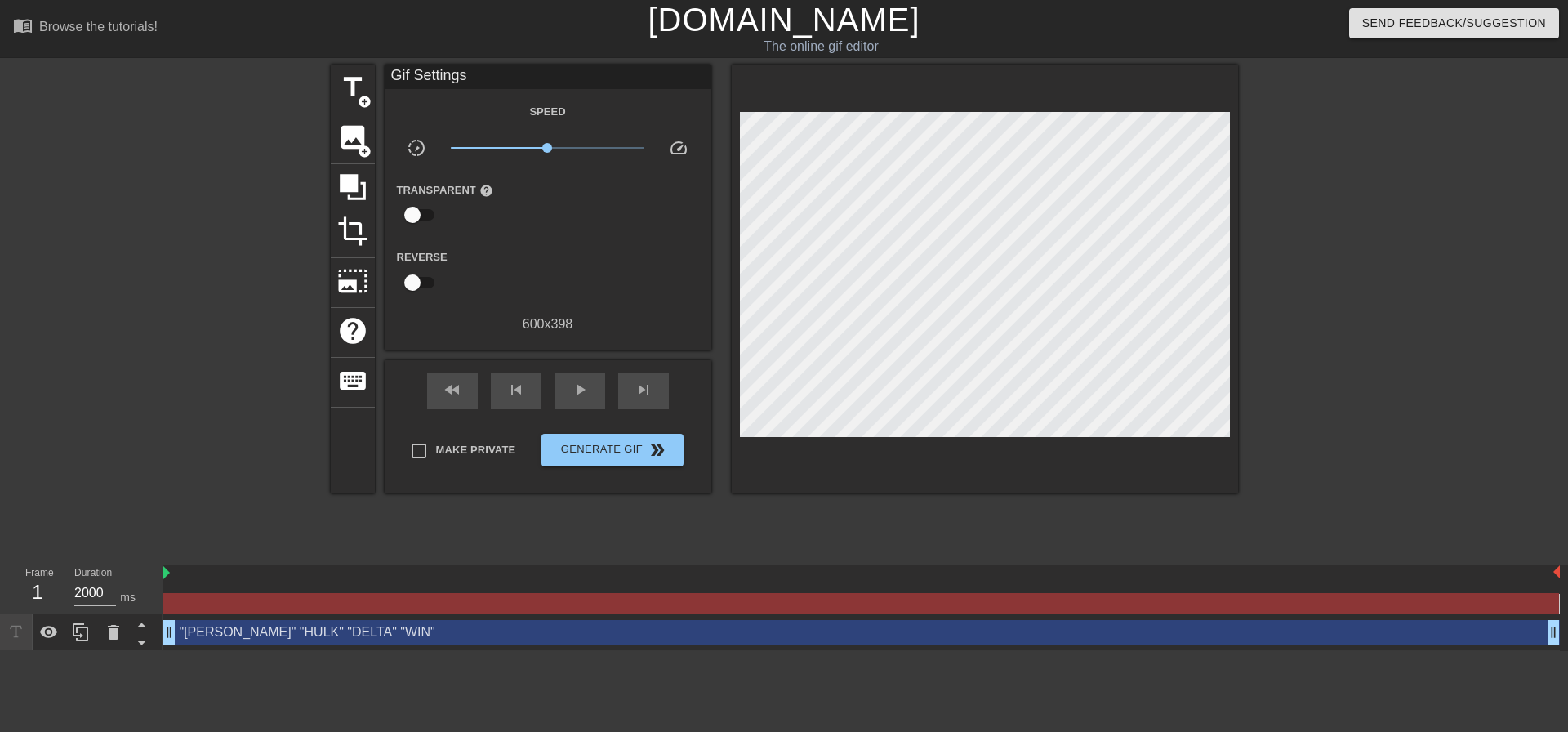
click at [1351, 267] on div at bounding box center [1380, 309] width 245 height 490
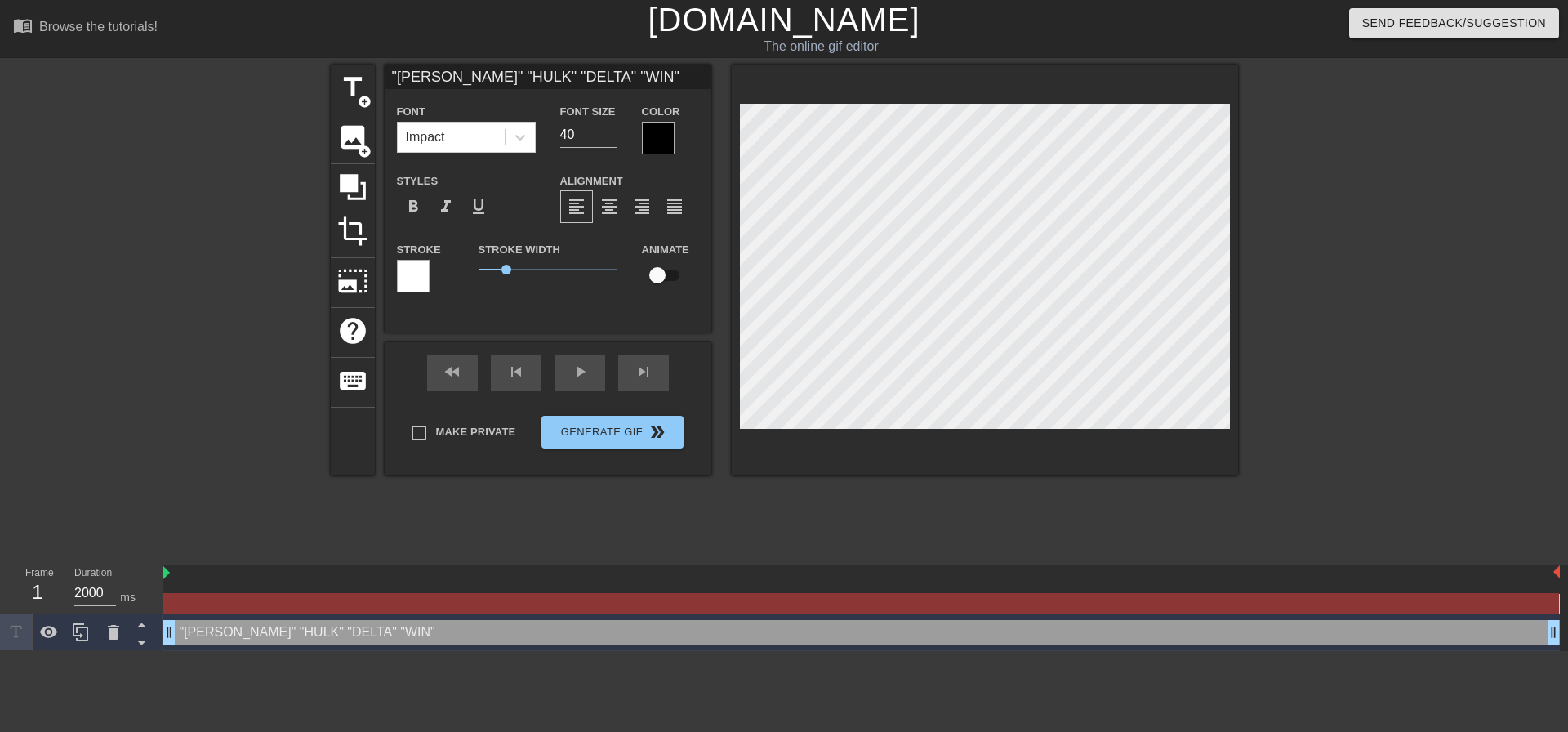
drag, startPoint x: 599, startPoint y: 79, endPoint x: 281, endPoint y: 23, distance: 322.9
click at [109, 114] on div "title add_circle image add_circle crop photo_size_select_large help keyboard "P…" at bounding box center [784, 309] width 1568 height 490
type input ""yo bro we won with delta on penni""
click at [1456, 385] on div at bounding box center [1380, 309] width 245 height 490
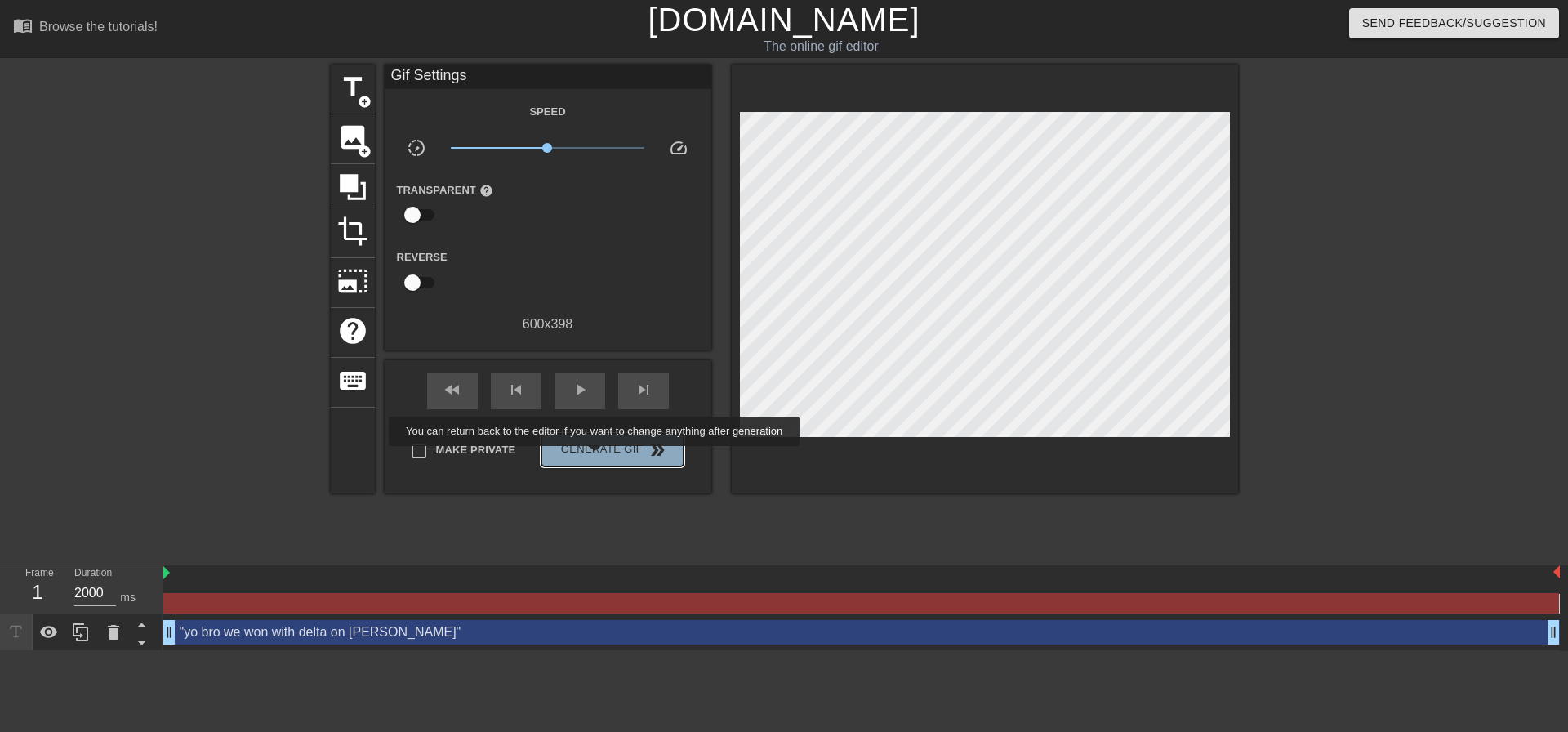
click at [598, 457] on span "Generate Gif double_arrow" at bounding box center [612, 450] width 128 height 20
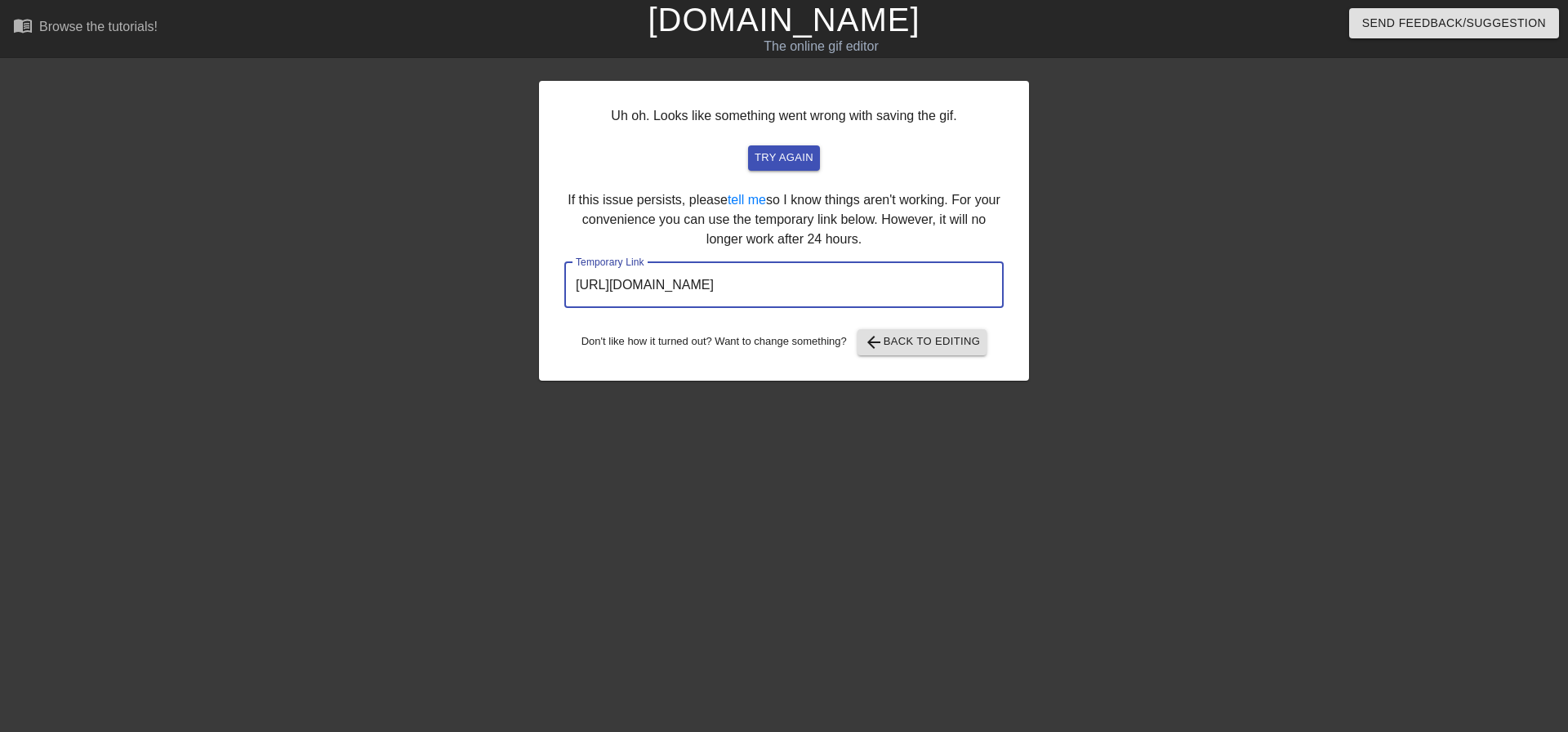
drag, startPoint x: 957, startPoint y: 281, endPoint x: 376, endPoint y: 287, distance: 581.0
click at [373, 287] on div "Uh oh. Looks like something went wrong with saving the gif. try again If this i…" at bounding box center [784, 309] width 1568 height 490
click at [168, 411] on div "Uh oh. Looks like something went wrong with saving the gif. try again If this i…" at bounding box center [784, 309] width 1568 height 490
